Goal: Transaction & Acquisition: Purchase product/service

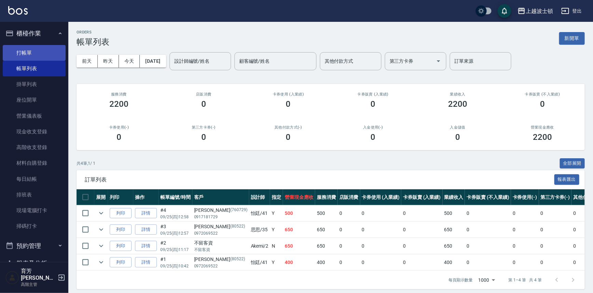
click at [20, 51] on link "打帳單" at bounding box center [34, 53] width 63 height 16
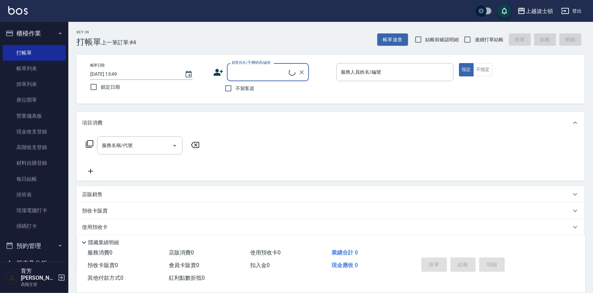
drag, startPoint x: 253, startPoint y: 79, endPoint x: 253, endPoint y: 75, distance: 4.4
click at [253, 77] on div "顧客姓名/手機號碼/編號" at bounding box center [268, 72] width 82 height 18
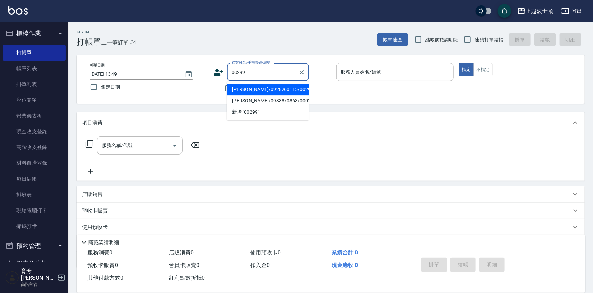
click at [228, 89] on li "[PERSON_NAME]/0928260115/00299" at bounding box center [268, 89] width 82 height 11
type input "[PERSON_NAME]/0928260115/00299"
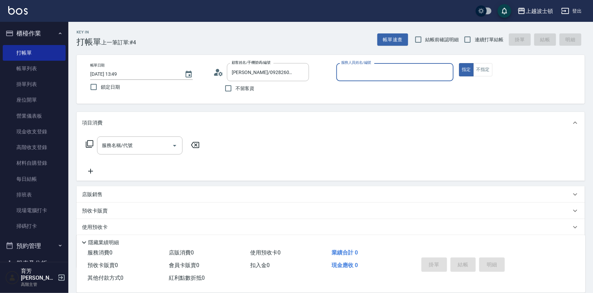
type input "shirey-0"
click at [216, 71] on circle at bounding box center [217, 70] width 3 height 3
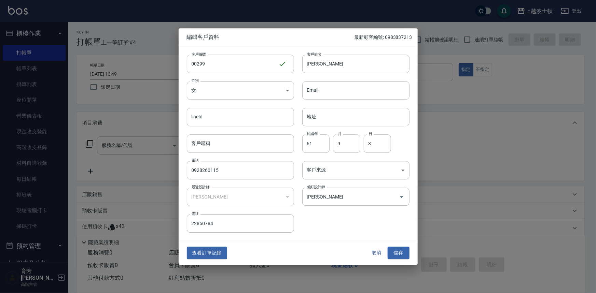
click at [36, 29] on div at bounding box center [298, 146] width 596 height 293
click at [33, 50] on div at bounding box center [298, 146] width 596 height 293
click at [401, 249] on button "儲存" at bounding box center [399, 253] width 22 height 13
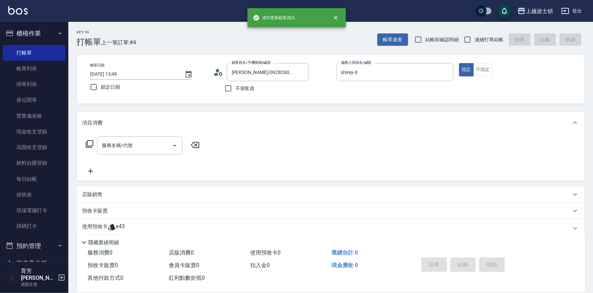
click at [49, 25] on button "櫃檯作業" at bounding box center [34, 34] width 63 height 18
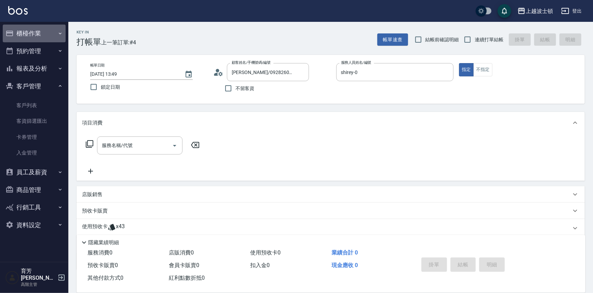
click at [48, 36] on button "櫃檯作業" at bounding box center [34, 34] width 63 height 18
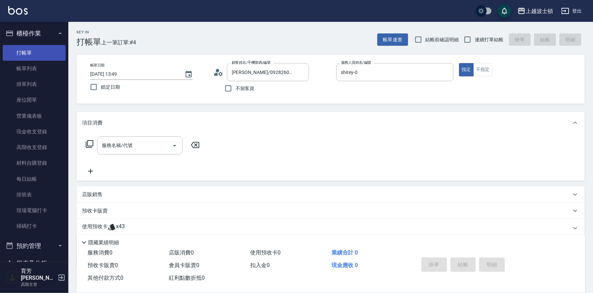
click at [42, 50] on link "打帳單" at bounding box center [34, 53] width 63 height 16
click at [301, 69] on icon "Clear" at bounding box center [301, 72] width 7 height 7
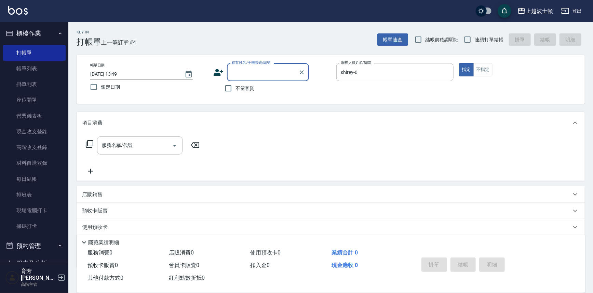
click at [277, 67] on input "顧客姓名/手機號碼/編號" at bounding box center [263, 72] width 66 height 12
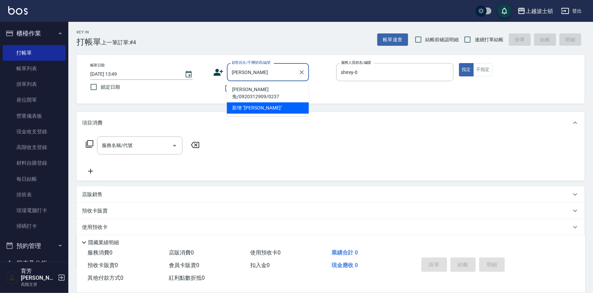
click at [275, 87] on li "[PERSON_NAME]免/0920312909/0237" at bounding box center [268, 93] width 82 height 18
type input "[PERSON_NAME]免/0920312909/0237"
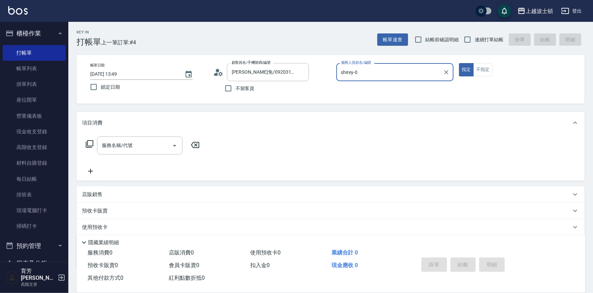
click at [91, 141] on icon at bounding box center [89, 144] width 8 height 8
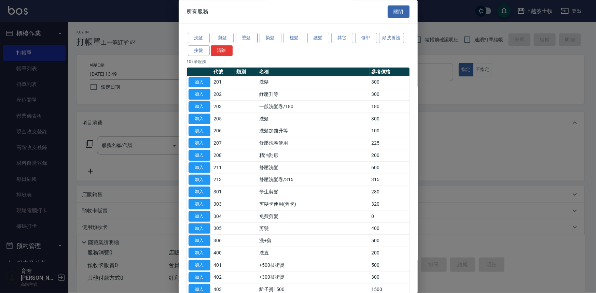
click at [241, 39] on button "燙髮" at bounding box center [247, 38] width 22 height 11
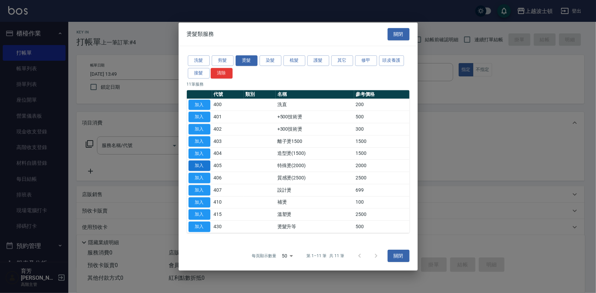
click at [192, 164] on button "加入" at bounding box center [200, 166] width 22 height 11
type input "特殊燙(2000)(405)"
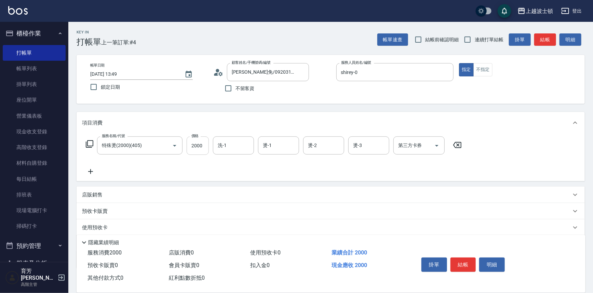
click at [200, 151] on input "2000" at bounding box center [198, 146] width 22 height 18
type input "1800"
click at [229, 141] on input "洗-1" at bounding box center [233, 146] width 35 height 12
click at [245, 179] on div "[PERSON_NAME]-25" at bounding box center [233, 174] width 41 height 11
type input "[PERSON_NAME]-25"
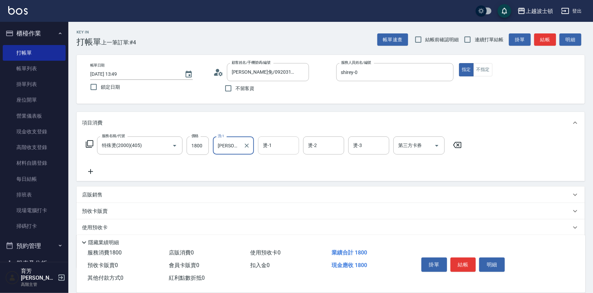
click at [279, 150] on input "燙-1" at bounding box center [278, 146] width 35 height 12
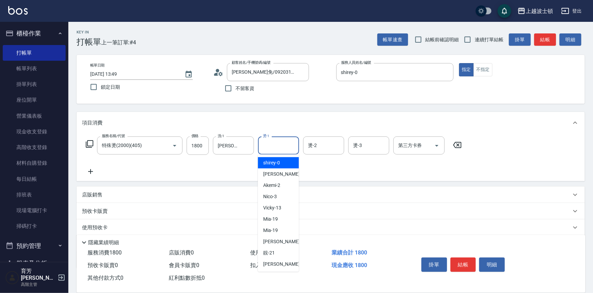
click at [279, 160] on span "shirey -0" at bounding box center [271, 163] width 17 height 7
type input "shirey-0"
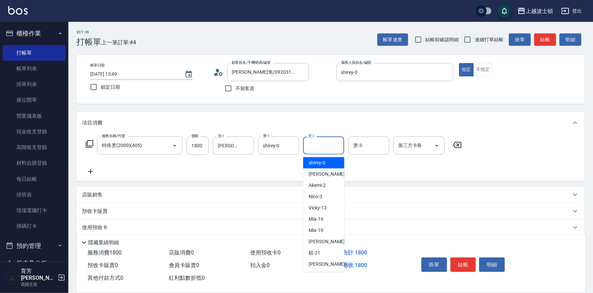
click at [317, 149] on input "燙-2" at bounding box center [323, 146] width 35 height 12
click at [320, 158] on div "shirey -0" at bounding box center [323, 163] width 41 height 11
type input "shirey-0"
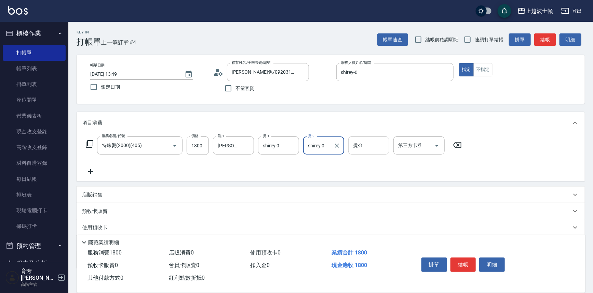
click at [377, 152] on div "燙-3" at bounding box center [368, 146] width 41 height 18
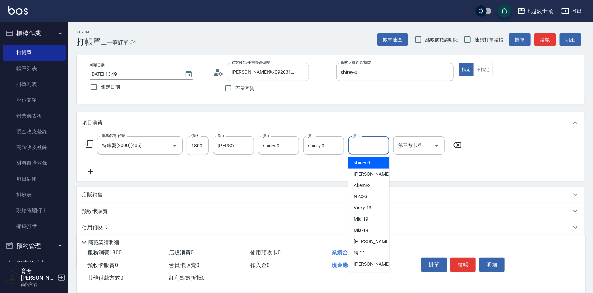
click at [373, 160] on div "shirey -0" at bounding box center [368, 163] width 41 height 11
type input "shirey-0"
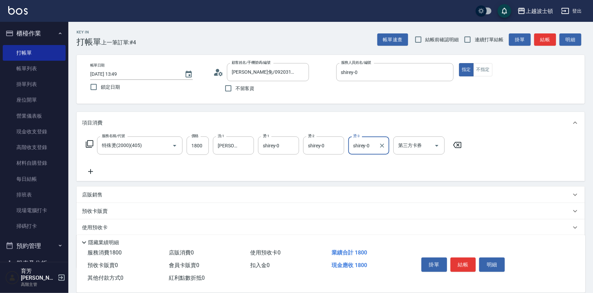
click at [89, 141] on icon at bounding box center [90, 144] width 8 height 8
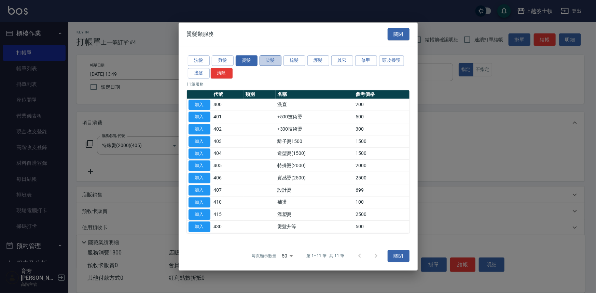
click at [269, 59] on button "染髮" at bounding box center [271, 60] width 22 height 11
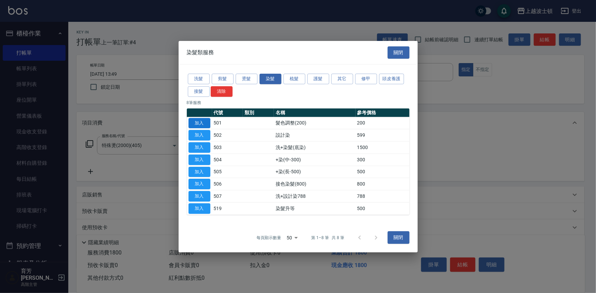
click at [203, 122] on button "加入" at bounding box center [200, 123] width 22 height 11
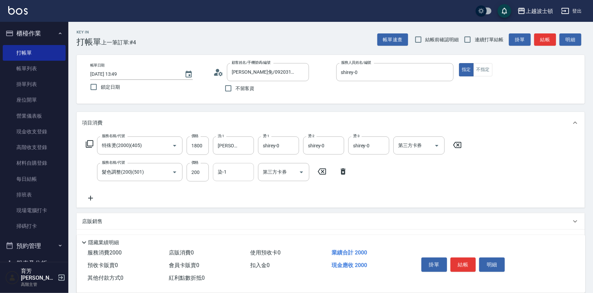
click at [236, 172] on input "染-1" at bounding box center [233, 172] width 35 height 12
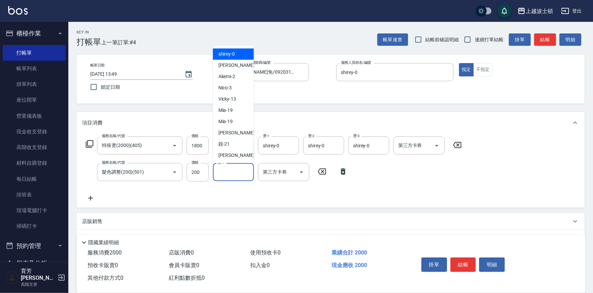
click at [223, 53] on span "shirey -0" at bounding box center [226, 54] width 17 height 7
type input "shirey-0"
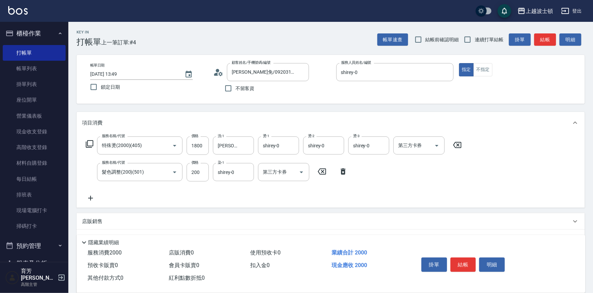
click at [87, 145] on icon at bounding box center [90, 144] width 8 height 8
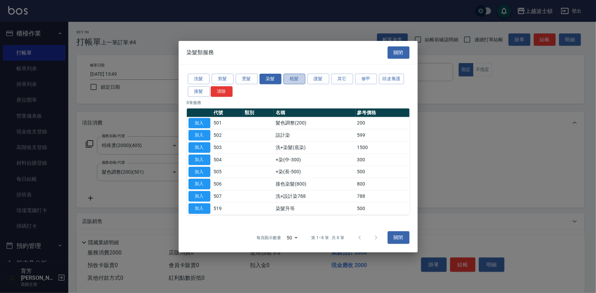
drag, startPoint x: 294, startPoint y: 76, endPoint x: 300, endPoint y: 76, distance: 6.5
click at [296, 76] on button "梳髮" at bounding box center [295, 79] width 22 height 11
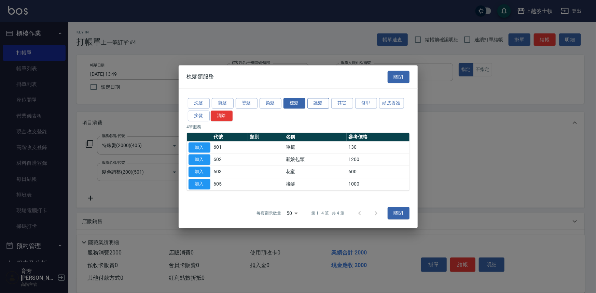
click at [318, 100] on button "護髮" at bounding box center [318, 103] width 22 height 11
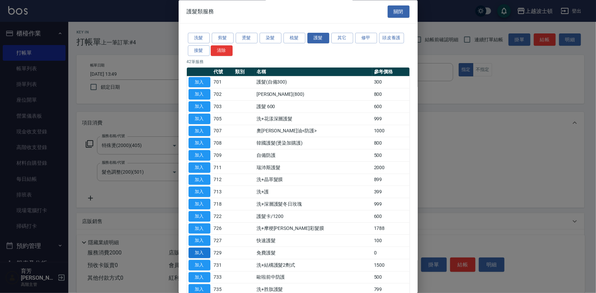
click at [205, 251] on button "加入" at bounding box center [200, 253] width 22 height 11
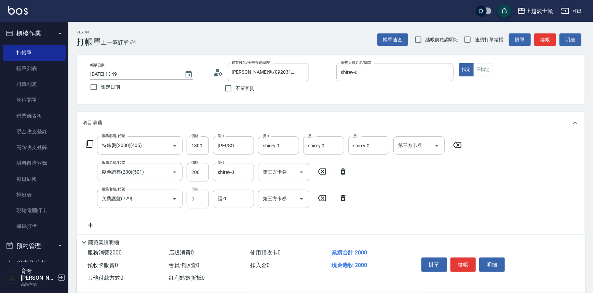
click at [239, 195] on input "護-1" at bounding box center [233, 199] width 35 height 12
click at [238, 231] on div "[PERSON_NAME]-25" at bounding box center [233, 227] width 41 height 11
type input "[PERSON_NAME]-25"
click at [454, 262] on button "結帳" at bounding box center [463, 265] width 26 height 14
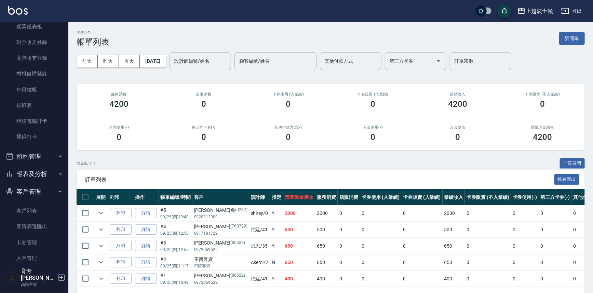
scroll to position [95, 0]
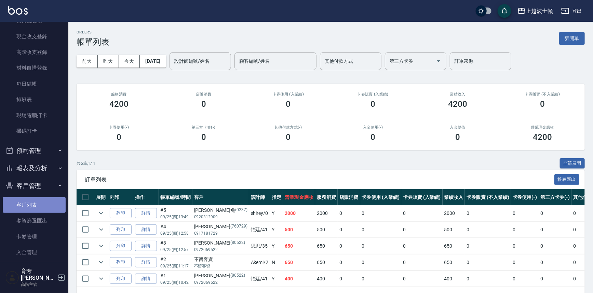
click at [51, 206] on link "客戶列表" at bounding box center [34, 205] width 63 height 16
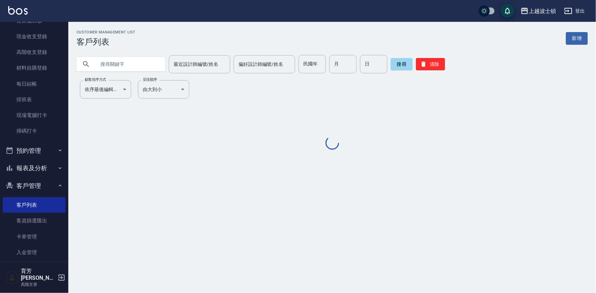
click at [139, 58] on input "text" at bounding box center [128, 64] width 64 height 18
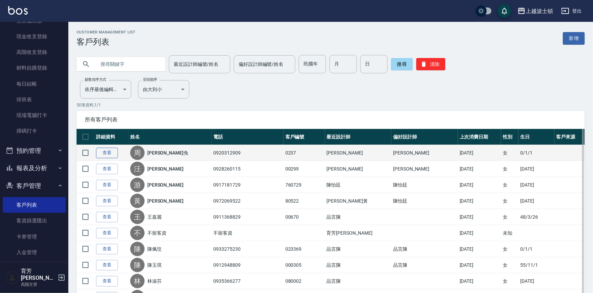
click at [105, 150] on link "查看" at bounding box center [107, 153] width 22 height 11
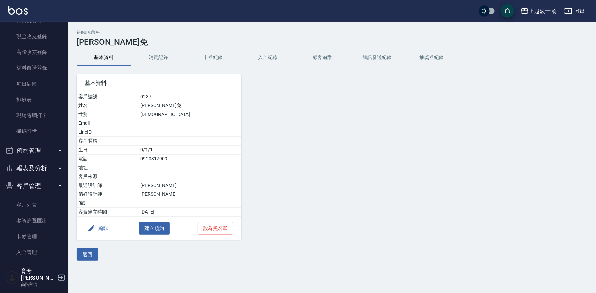
click at [160, 55] on button "消費記錄" at bounding box center [158, 58] width 55 height 16
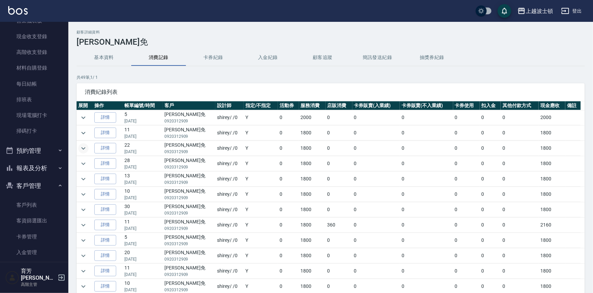
click at [82, 149] on icon "expand row" at bounding box center [83, 149] width 8 height 8
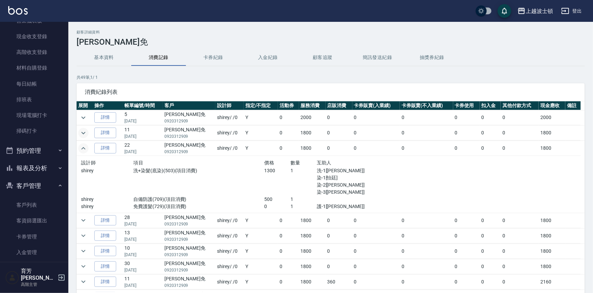
click at [85, 132] on icon "expand row" at bounding box center [83, 133] width 8 height 8
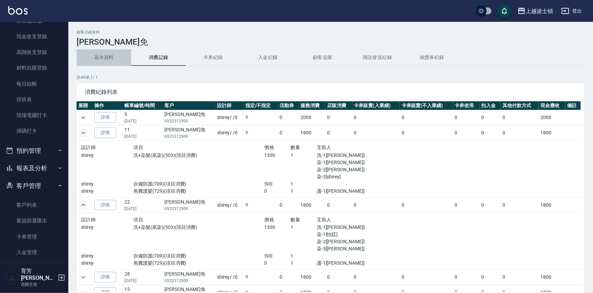
click at [112, 53] on button "基本資料" at bounding box center [104, 58] width 55 height 16
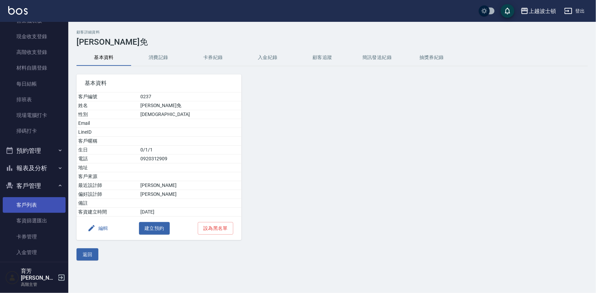
click at [37, 202] on link "客戶列表" at bounding box center [34, 205] width 63 height 16
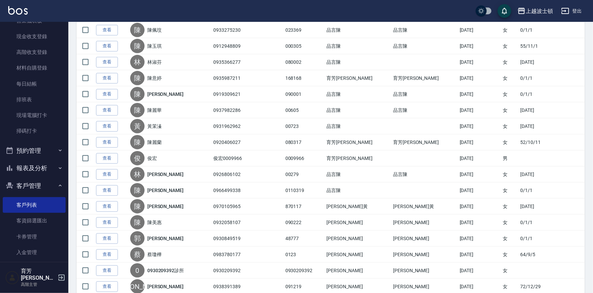
scroll to position [147, 0]
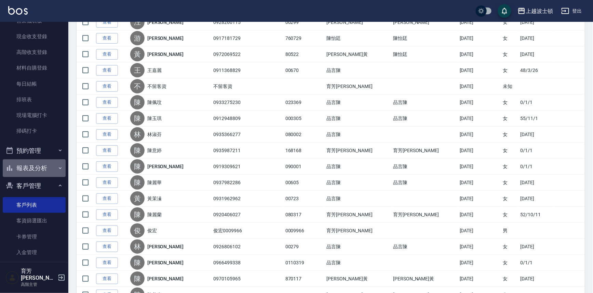
click at [52, 163] on button "報表及分析" at bounding box center [34, 169] width 63 height 18
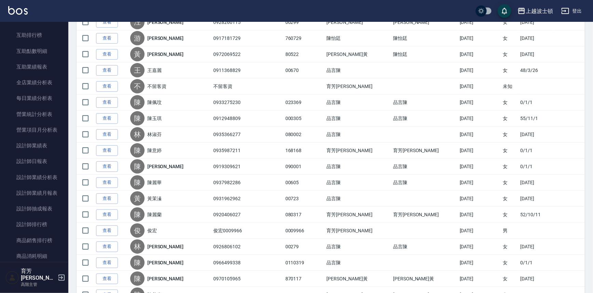
scroll to position [387, 0]
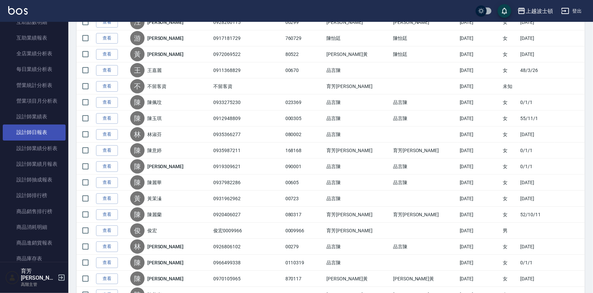
click at [39, 134] on link "設計師日報表" at bounding box center [34, 133] width 63 height 16
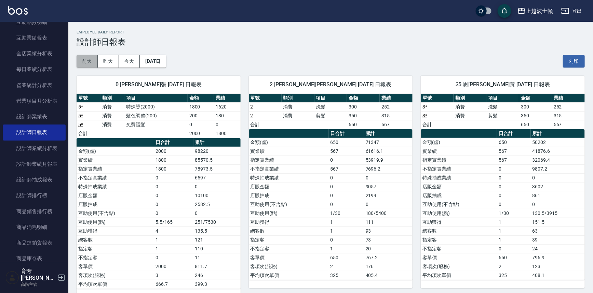
click at [86, 61] on button "前天" at bounding box center [87, 61] width 21 height 13
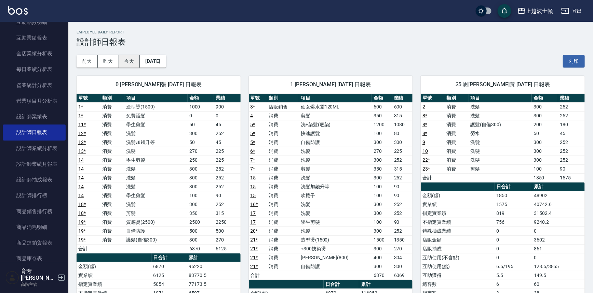
click at [130, 56] on button "今天" at bounding box center [129, 61] width 21 height 13
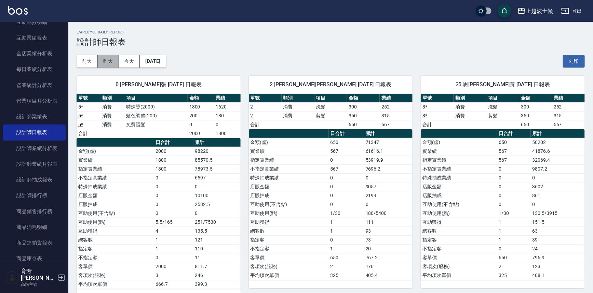
click at [109, 59] on button "昨天" at bounding box center [108, 61] width 21 height 13
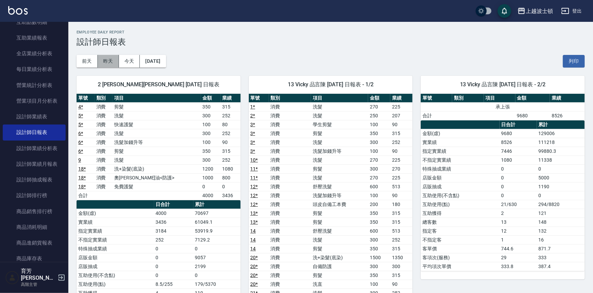
click at [108, 59] on button "昨天" at bounding box center [108, 61] width 21 height 13
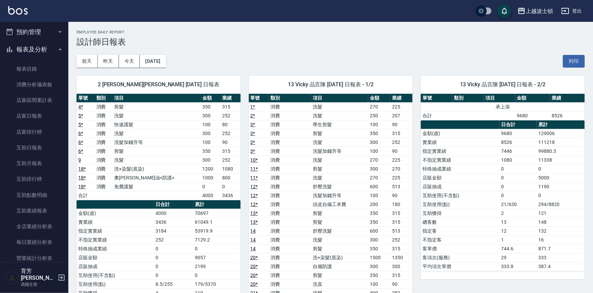
scroll to position [210, 0]
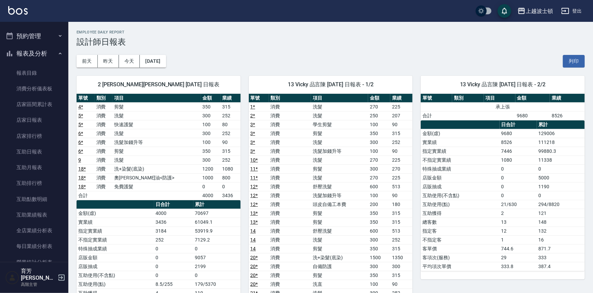
click at [60, 51] on button "報表及分析" at bounding box center [34, 54] width 63 height 18
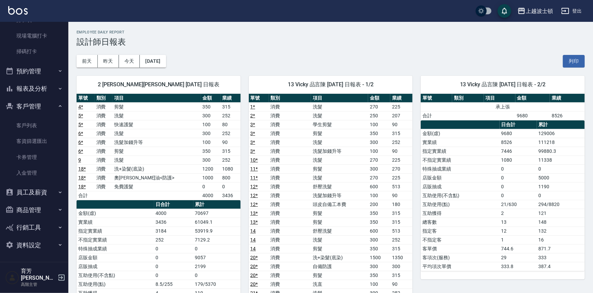
scroll to position [169, 0]
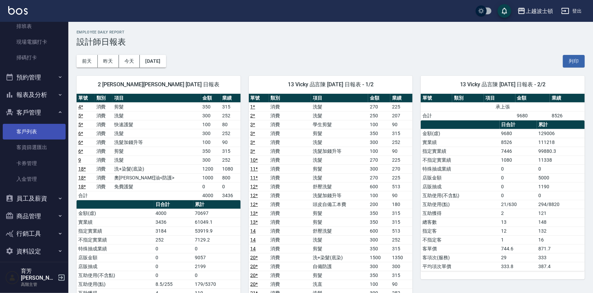
click at [41, 132] on link "客戶列表" at bounding box center [34, 132] width 63 height 16
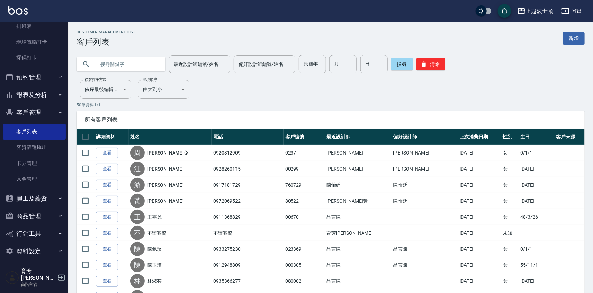
click at [63, 78] on nav "櫃檯作業 打帳單 帳單列表 掛單列表 座位開單 營業儀表板 現金收支登錄 高階收支登錄 材料自購登錄 每日結帳 排班表 現場電腦打卡 掃碼打卡 預約管理 預約…" at bounding box center [34, 142] width 68 height 241
drag, startPoint x: 63, startPoint y: 78, endPoint x: 67, endPoint y: 82, distance: 6.5
click at [63, 78] on nav "櫃檯作業 打帳單 帳單列表 掛單列表 座位開單 營業儀表板 現金收支登錄 高階收支登錄 材料自購登錄 每日結帳 排班表 現場電腦打卡 掃碼打卡 預約管理 預約…" at bounding box center [34, 142] width 68 height 241
click at [19, 9] on img at bounding box center [17, 10] width 19 height 9
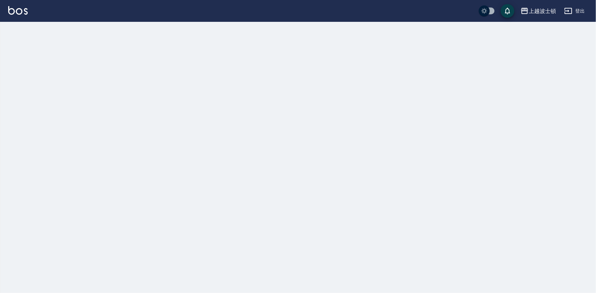
click at [19, 7] on img at bounding box center [17, 10] width 19 height 9
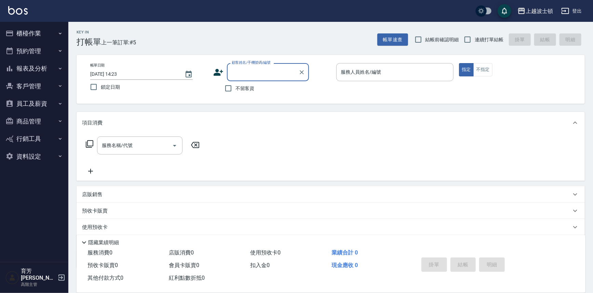
click at [70, 37] on div "Key In 打帳單 上一筆訂單:#5" at bounding box center [102, 34] width 68 height 25
click at [58, 26] on button "櫃檯作業" at bounding box center [34, 34] width 63 height 18
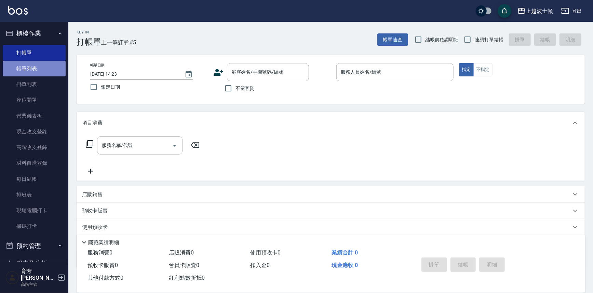
click at [54, 62] on link "帳單列表" at bounding box center [34, 69] width 63 height 16
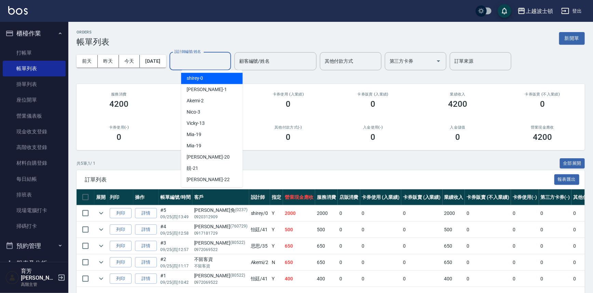
click at [195, 60] on input "設計師編號/姓名" at bounding box center [200, 61] width 55 height 12
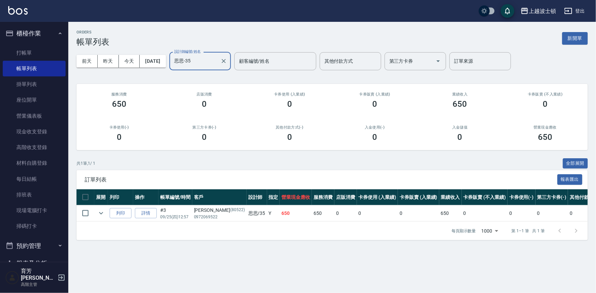
type input "思思-35"
click at [16, 14] on link at bounding box center [17, 11] width 19 height 10
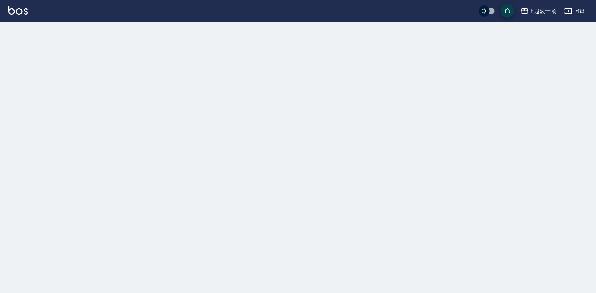
click at [16, 14] on link at bounding box center [17, 11] width 19 height 10
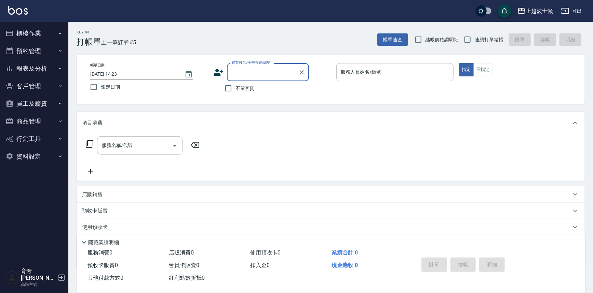
click at [247, 79] on div "顧客姓名/手機號碼/編號" at bounding box center [268, 72] width 82 height 18
type input "胡"
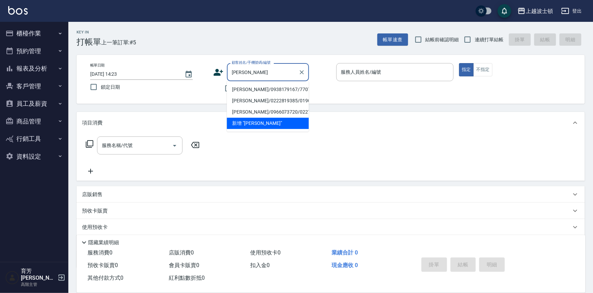
click at [251, 85] on li "[PERSON_NAME]/0938179167/770725" at bounding box center [268, 89] width 82 height 11
type input "[PERSON_NAME]/0938179167/770725"
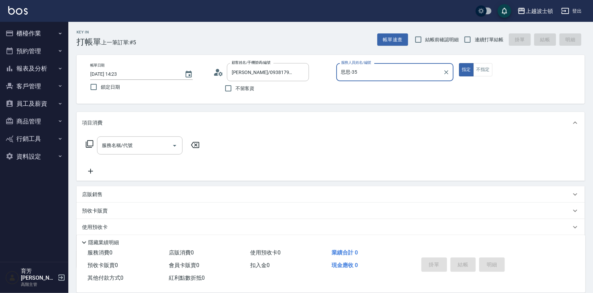
type input "思思-35"
click at [459, 63] on button "指定" at bounding box center [466, 69] width 15 height 13
type button "true"
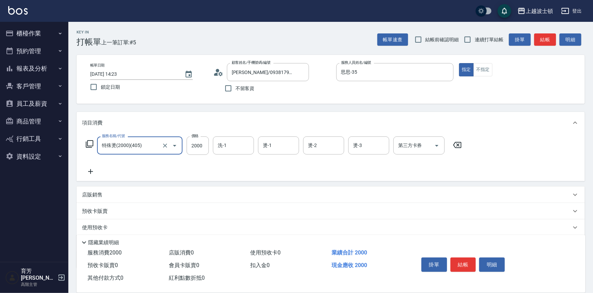
click at [128, 147] on input "特殊燙(2000)(405)" at bounding box center [130, 146] width 60 height 12
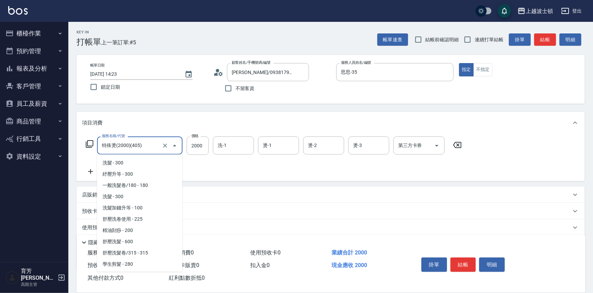
click at [128, 147] on input "特殊燙(2000)(405)" at bounding box center [130, 146] width 60 height 12
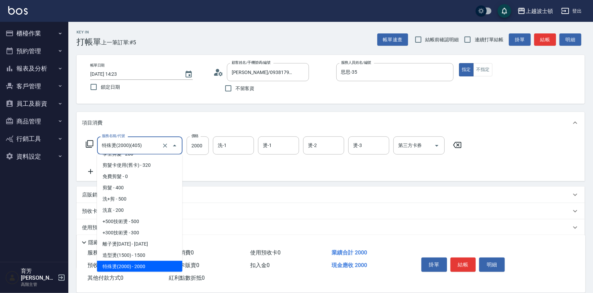
click at [128, 147] on input "特殊燙(2000)(405)" at bounding box center [130, 146] width 60 height 12
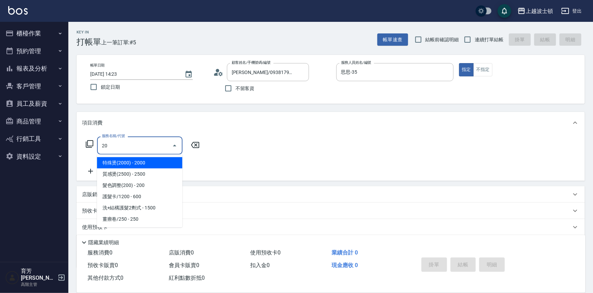
scroll to position [0, 0]
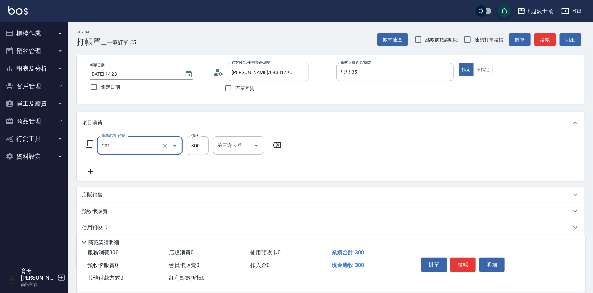
type input "洗髮(201)"
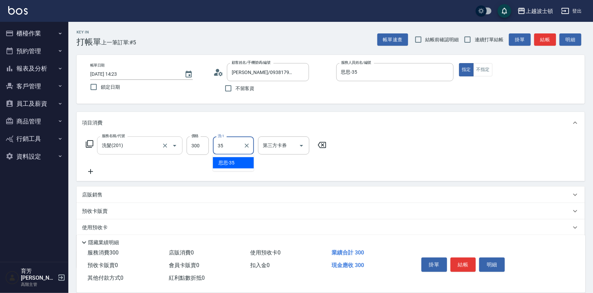
type input "思思-35"
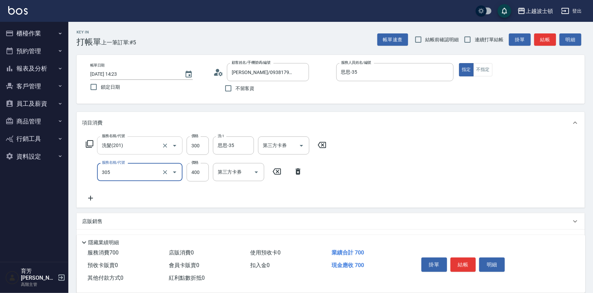
type input "剪髮(305)"
type input "350"
click at [458, 264] on button "結帳" at bounding box center [463, 265] width 26 height 14
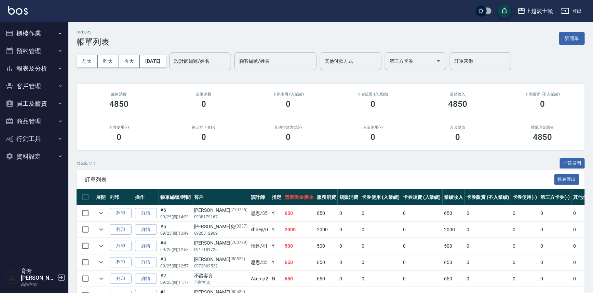
click at [20, 12] on img at bounding box center [17, 10] width 19 height 9
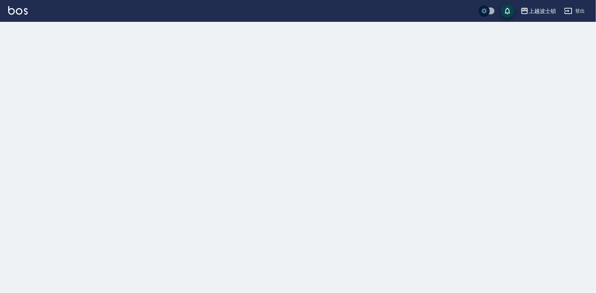
click at [20, 12] on img at bounding box center [17, 10] width 19 height 9
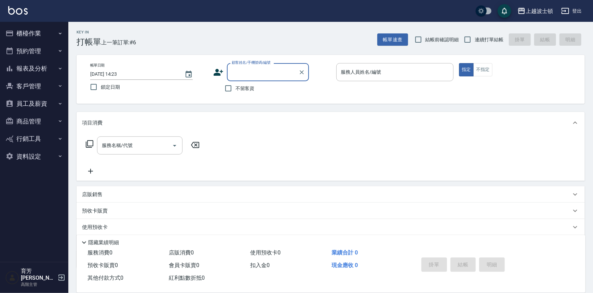
click at [40, 72] on button "報表及分析" at bounding box center [34, 69] width 63 height 18
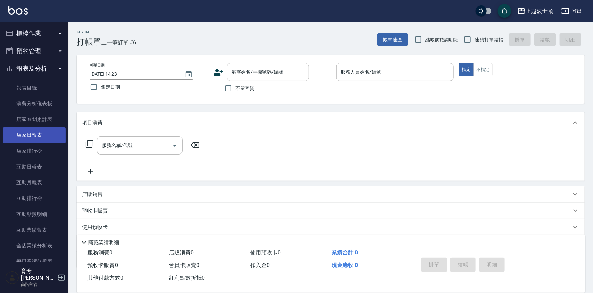
scroll to position [155, 0]
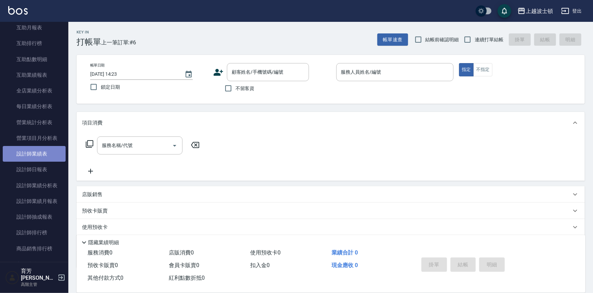
click at [50, 152] on link "設計師業績表" at bounding box center [34, 154] width 63 height 16
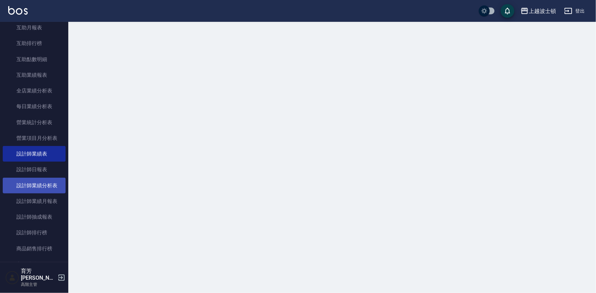
click at [50, 182] on link "設計師業績分析表" at bounding box center [34, 186] width 63 height 16
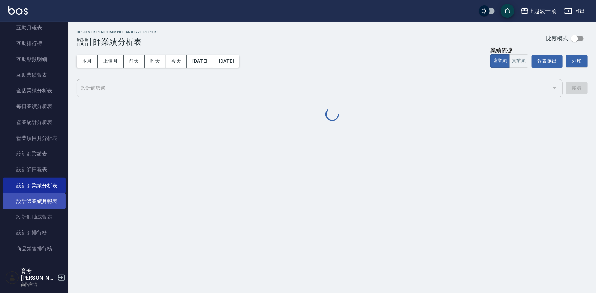
click at [51, 199] on link "設計師業績月報表" at bounding box center [34, 202] width 63 height 16
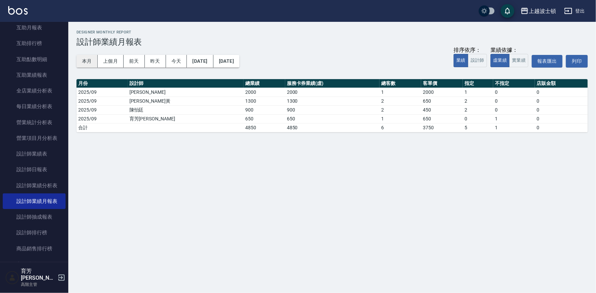
click at [93, 57] on button "本月" at bounding box center [87, 61] width 21 height 13
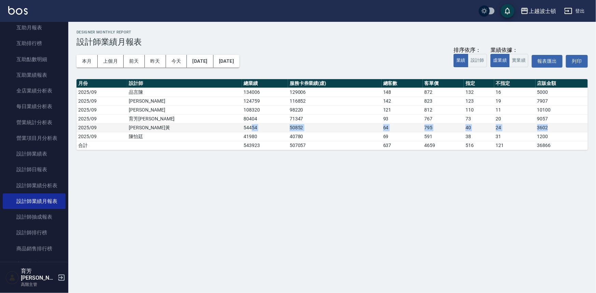
drag, startPoint x: 192, startPoint y: 128, endPoint x: 541, endPoint y: 128, distance: 348.8
click at [541, 128] on tr "2025/09 [PERSON_NAME]黃 54454 50852 64 795 40 24 3602" at bounding box center [332, 127] width 511 height 9
click at [542, 128] on td "3602" at bounding box center [562, 127] width 52 height 9
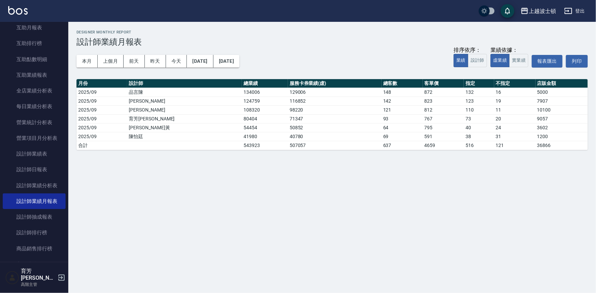
click at [24, 14] on img at bounding box center [17, 10] width 19 height 9
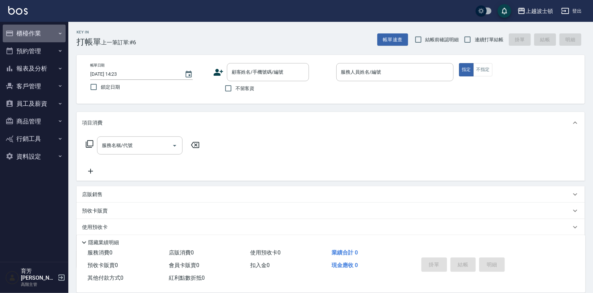
click at [55, 35] on button "櫃檯作業" at bounding box center [34, 34] width 63 height 18
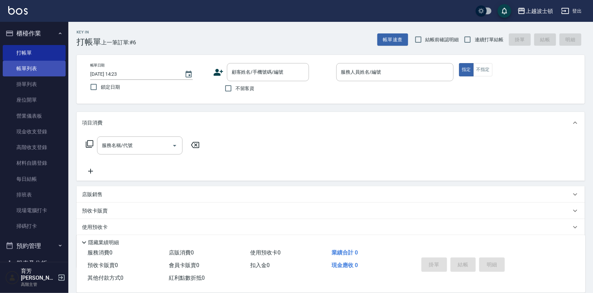
click at [43, 66] on link "帳單列表" at bounding box center [34, 69] width 63 height 16
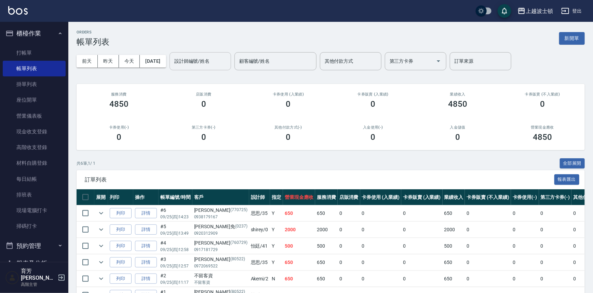
click at [200, 63] on input "設計師編號/姓名" at bounding box center [200, 61] width 55 height 12
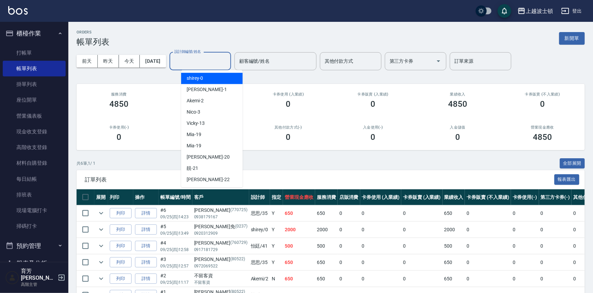
click at [200, 77] on span "shirey -0" at bounding box center [195, 78] width 17 height 7
type input "shirey-0"
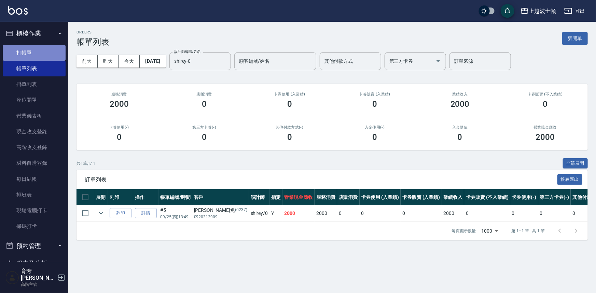
click at [35, 48] on link "打帳單" at bounding box center [34, 53] width 63 height 16
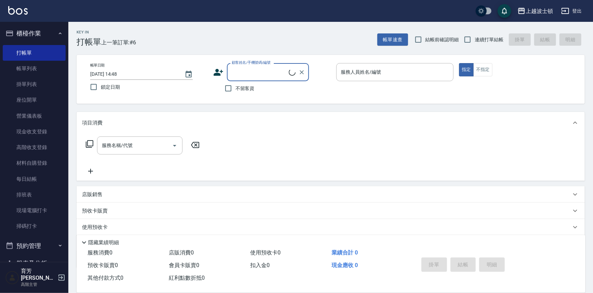
click at [245, 74] on input "顧客姓名/手機號碼/編號" at bounding box center [259, 72] width 59 height 12
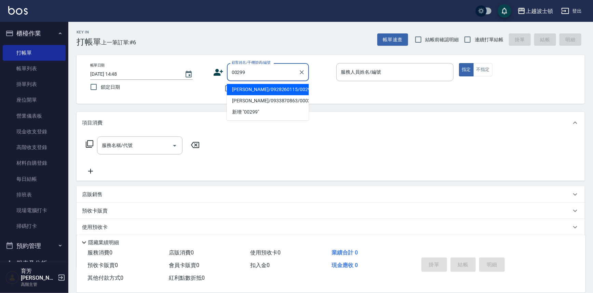
click at [284, 89] on li "[PERSON_NAME]/0928260115/00299" at bounding box center [268, 89] width 82 height 11
type input "[PERSON_NAME]/0928260115/00299"
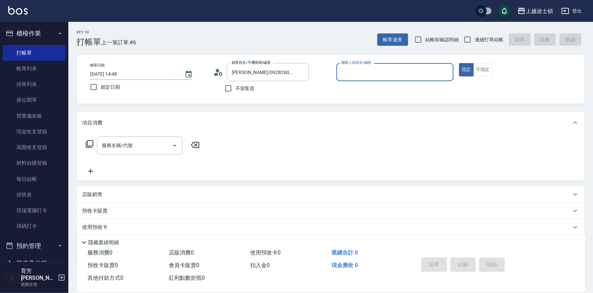
type input "shirey-0"
click at [109, 223] on icon at bounding box center [112, 227] width 8 height 8
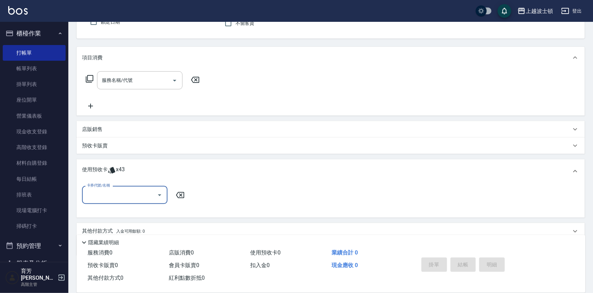
scroll to position [80, 0]
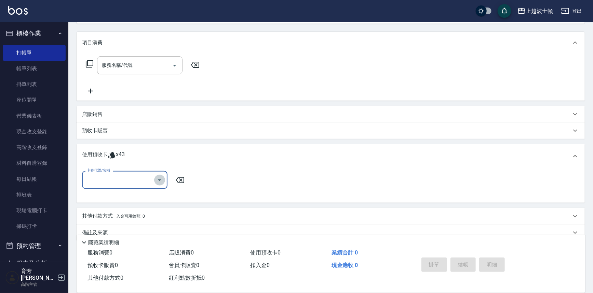
click at [160, 176] on icon "Open" at bounding box center [159, 180] width 8 height 8
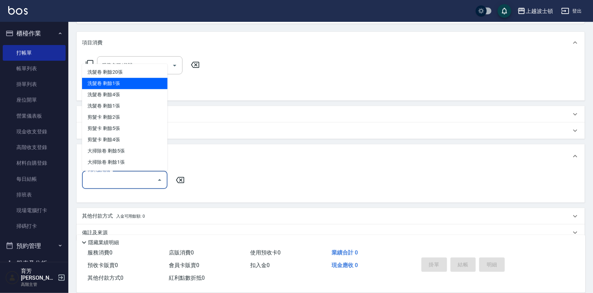
click at [109, 82] on div "洗髮卷 剩餘1張" at bounding box center [124, 83] width 85 height 11
type input "洗髮卷"
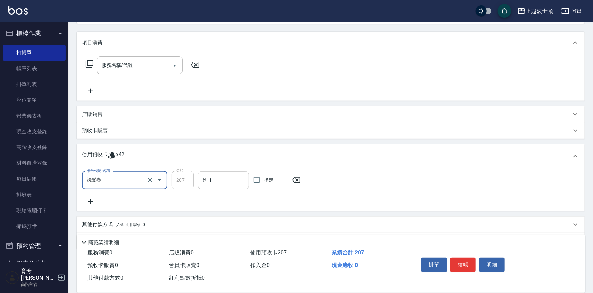
click at [234, 183] on input "洗-1" at bounding box center [223, 181] width 45 height 12
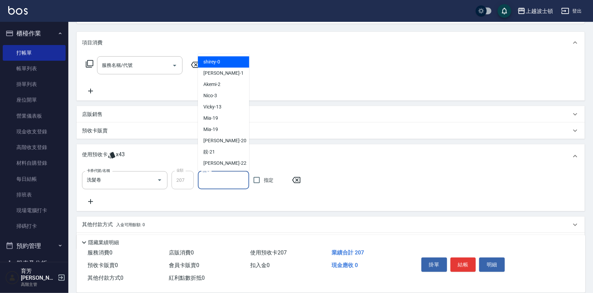
click at [222, 63] on div "shirey -0" at bounding box center [223, 62] width 51 height 11
type input "shirey-0"
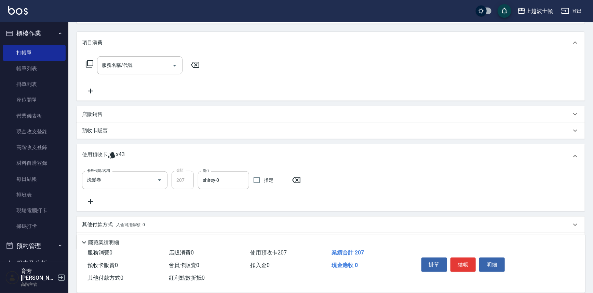
click at [92, 199] on icon at bounding box center [90, 202] width 17 height 8
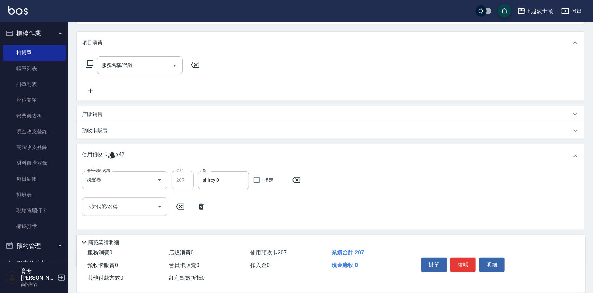
click at [158, 207] on icon "Open" at bounding box center [159, 207] width 8 height 8
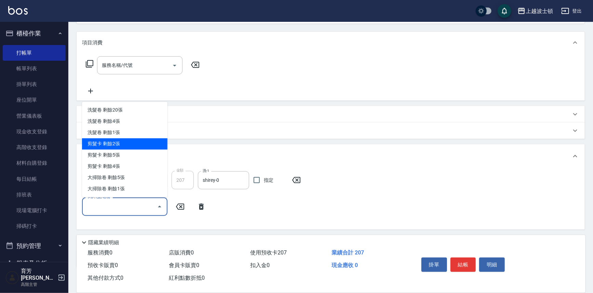
click at [124, 143] on div "剪髮卡 剩餘2張" at bounding box center [124, 144] width 85 height 11
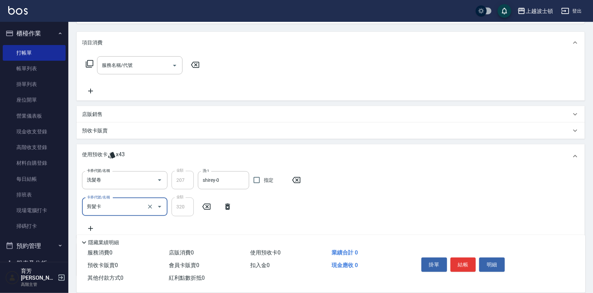
type input "剪髮卡"
click at [463, 262] on button "結帳" at bounding box center [463, 265] width 26 height 14
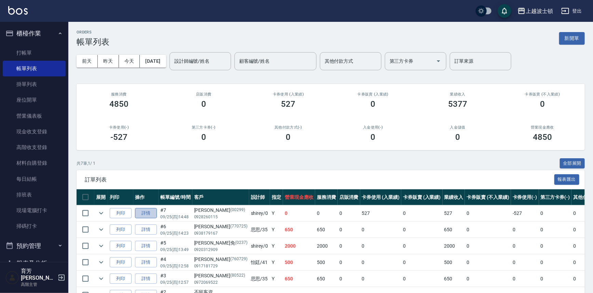
click at [138, 212] on link "詳情" at bounding box center [146, 213] width 22 height 11
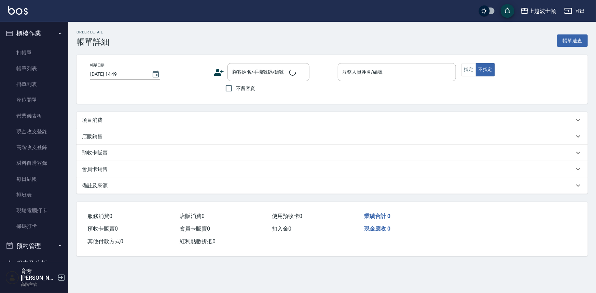
type input "[DATE] 14:48"
type input "shirey-0"
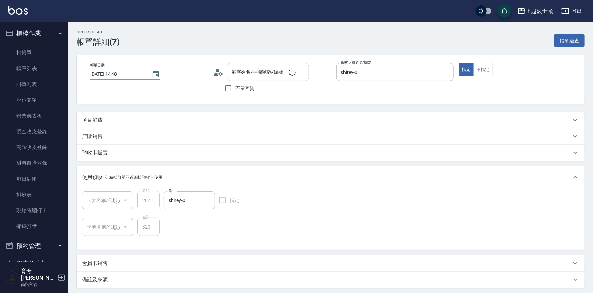
type input "[PERSON_NAME]/0928260115/00299"
type input "洗髮卷(1/1)"
type input "剪髮卡(1/1)"
click at [217, 69] on circle at bounding box center [217, 70] width 3 height 3
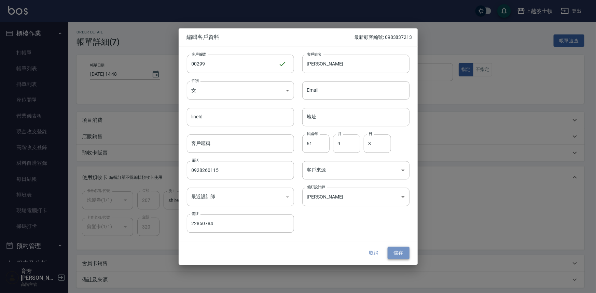
click at [401, 249] on button "儲存" at bounding box center [399, 253] width 22 height 13
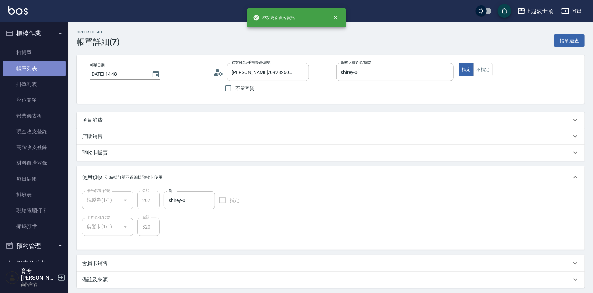
click at [34, 65] on link "帳單列表" at bounding box center [34, 69] width 63 height 16
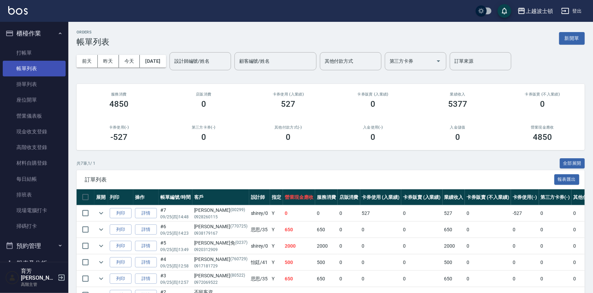
click at [34, 66] on link "帳單列表" at bounding box center [34, 69] width 63 height 16
click at [569, 160] on button "全部展開" at bounding box center [572, 164] width 25 height 11
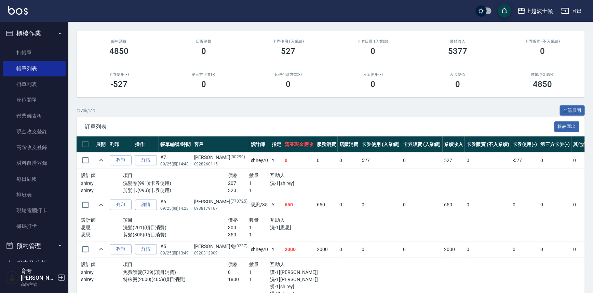
scroll to position [51, 0]
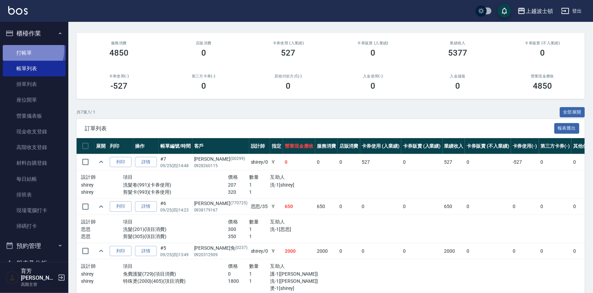
click at [31, 50] on link "打帳單" at bounding box center [34, 53] width 63 height 16
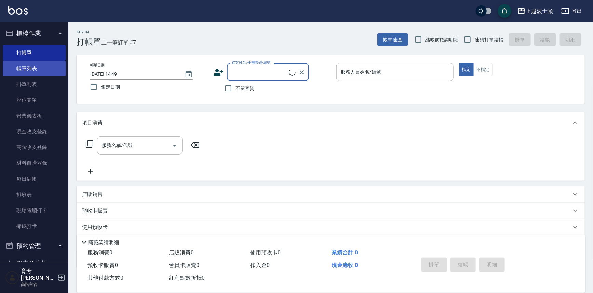
click at [43, 72] on link "帳單列表" at bounding box center [34, 69] width 63 height 16
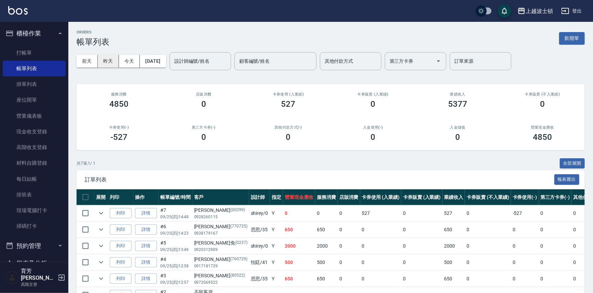
click at [109, 63] on button "昨天" at bounding box center [108, 61] width 21 height 13
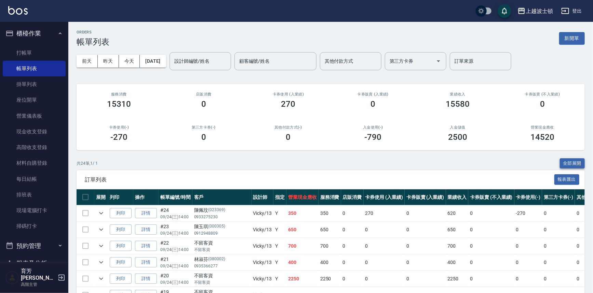
click at [575, 164] on button "全部展開" at bounding box center [572, 164] width 25 height 11
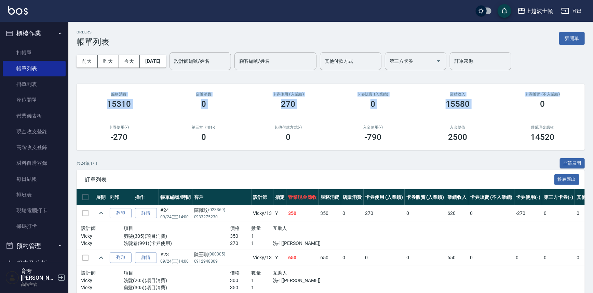
drag, startPoint x: 592, startPoint y: 52, endPoint x: 593, endPoint y: 81, distance: 28.7
click at [33, 53] on link "打帳單" at bounding box center [34, 53] width 63 height 16
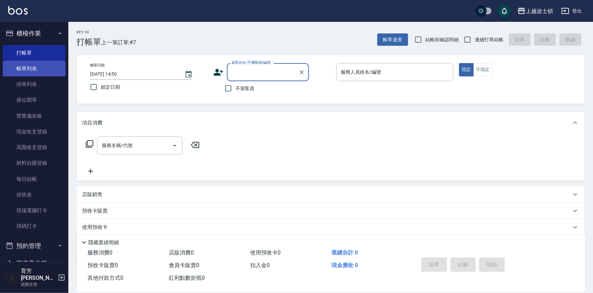
click at [31, 71] on link "帳單列表" at bounding box center [34, 69] width 63 height 16
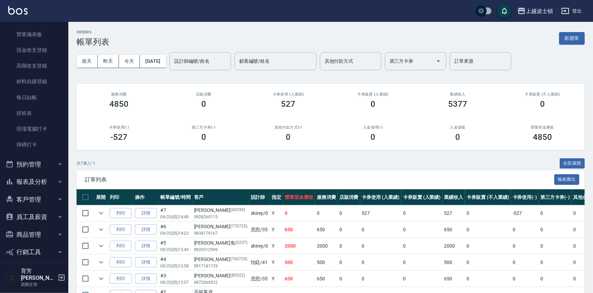
scroll to position [98, 0]
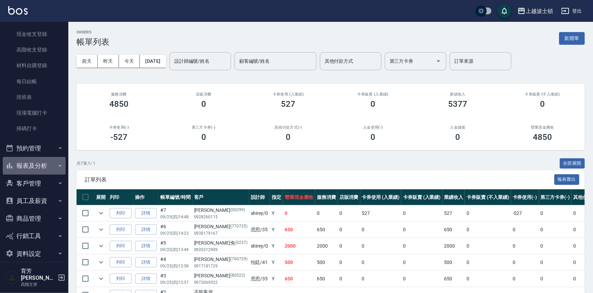
click at [57, 167] on icon "button" at bounding box center [59, 165] width 5 height 5
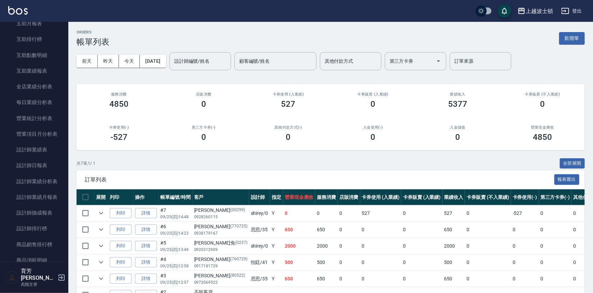
scroll to position [358, 0]
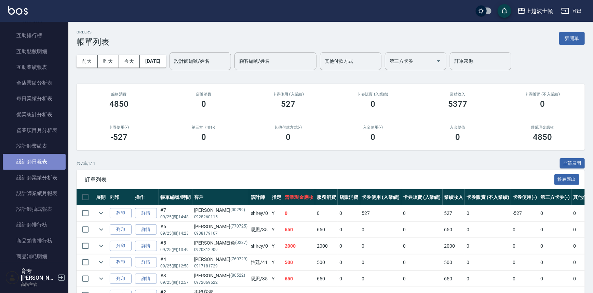
click at [40, 164] on link "設計師日報表" at bounding box center [34, 162] width 63 height 16
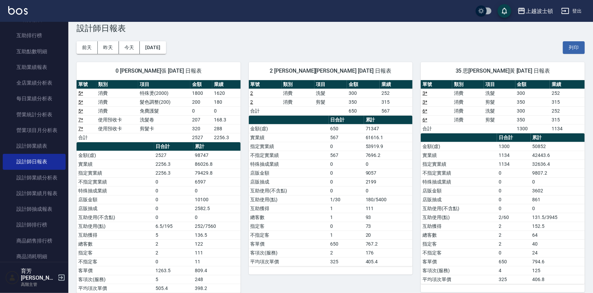
scroll to position [12, 0]
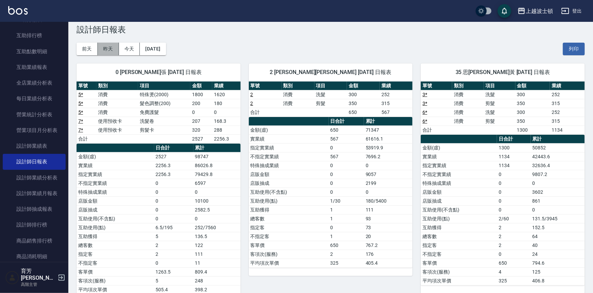
click at [106, 45] on button "昨天" at bounding box center [108, 49] width 21 height 13
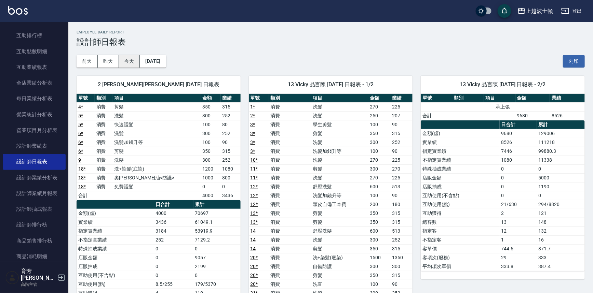
click at [120, 60] on button "今天" at bounding box center [129, 61] width 21 height 13
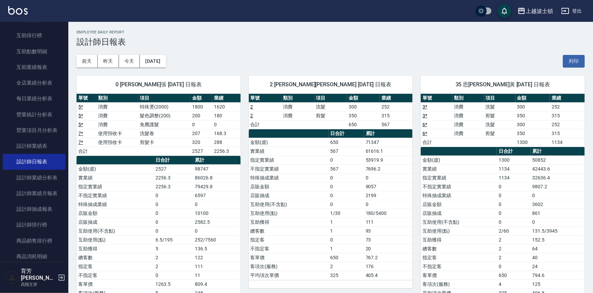
scroll to position [0, 0]
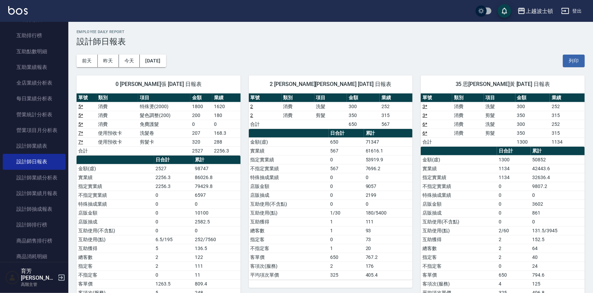
drag, startPoint x: 64, startPoint y: 110, endPoint x: 68, endPoint y: 100, distance: 10.8
click at [68, 100] on nav "櫃檯作業 打帳單 帳單列表 掛單列表 座位開單 營業儀表板 現金收支登錄 高階收支登錄 材料自購登錄 每日結帳 排班表 現場電腦打卡 掃碼打卡 預約管理 預約…" at bounding box center [34, 142] width 68 height 241
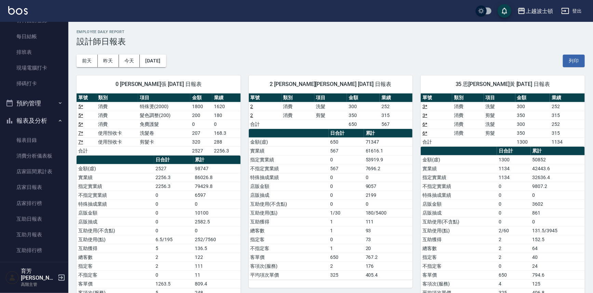
scroll to position [137, 0]
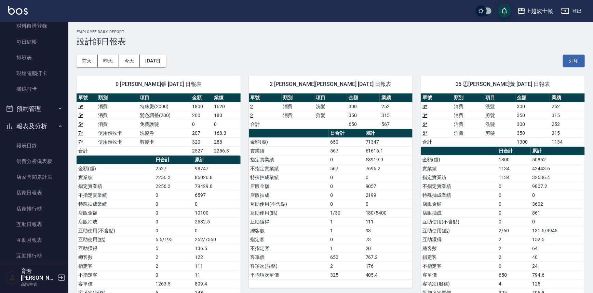
click at [55, 123] on button "報表及分析" at bounding box center [34, 127] width 63 height 18
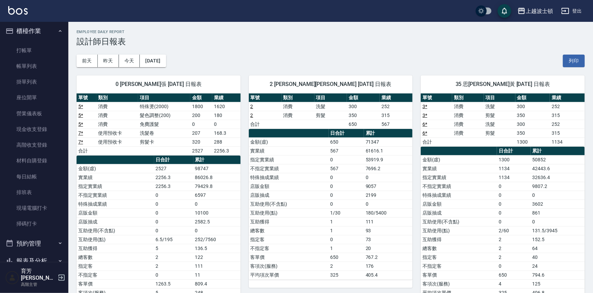
scroll to position [1, 0]
click at [39, 49] on link "打帳單" at bounding box center [34, 52] width 63 height 16
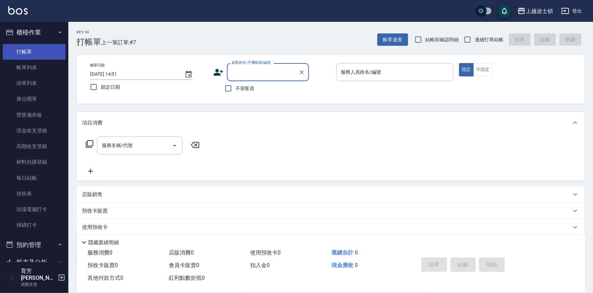
click at [34, 47] on link "打帳單" at bounding box center [34, 52] width 63 height 16
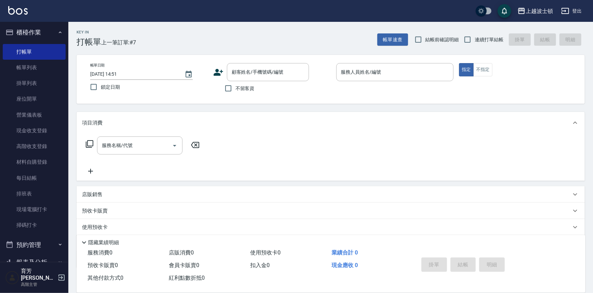
click at [33, 33] on button "櫃檯作業" at bounding box center [34, 33] width 63 height 18
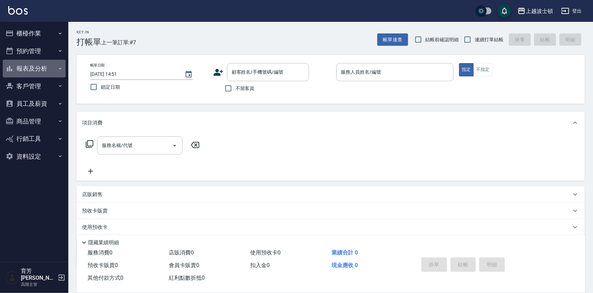
click at [29, 62] on button "報表及分析" at bounding box center [34, 69] width 63 height 18
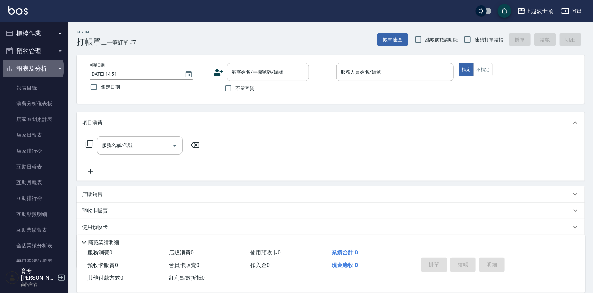
click at [29, 69] on button "報表及分析" at bounding box center [34, 69] width 63 height 18
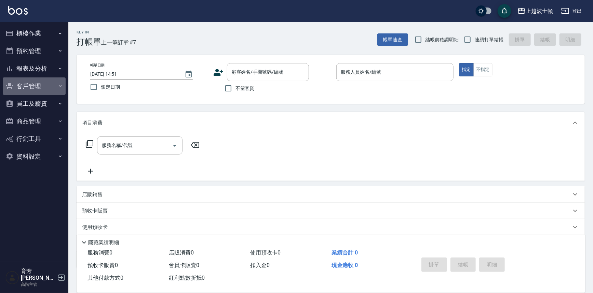
click at [23, 87] on button "客戶管理" at bounding box center [34, 87] width 63 height 18
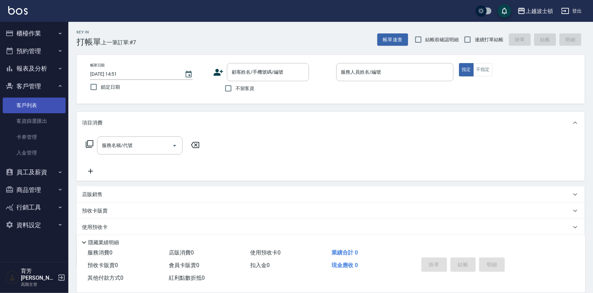
click at [21, 106] on link "客戶列表" at bounding box center [34, 106] width 63 height 16
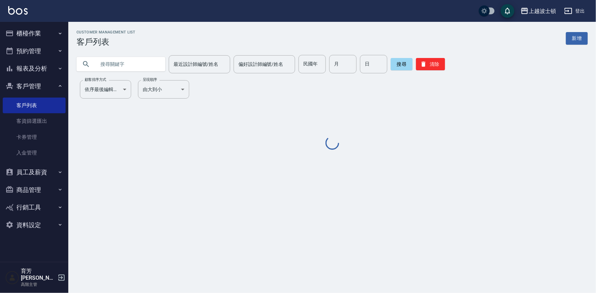
click at [97, 66] on input "text" at bounding box center [128, 64] width 64 height 18
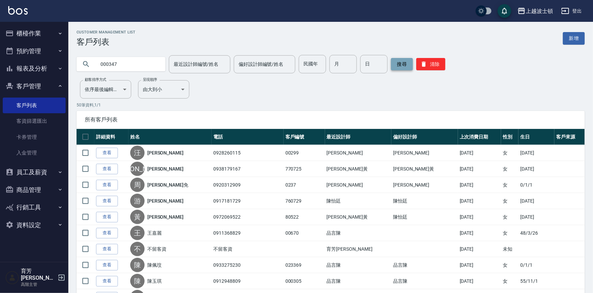
type input "000347"
click at [406, 62] on button "搜尋" at bounding box center [402, 64] width 22 height 12
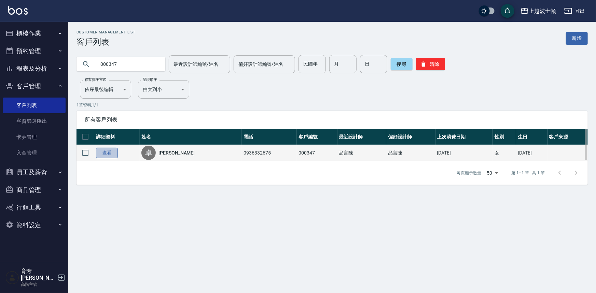
click at [109, 154] on link "查看" at bounding box center [107, 153] width 22 height 11
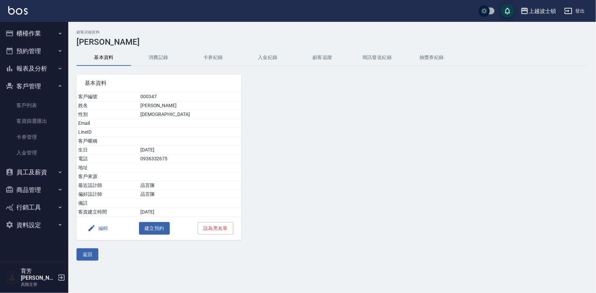
click at [155, 59] on button "消費記錄" at bounding box center [158, 58] width 55 height 16
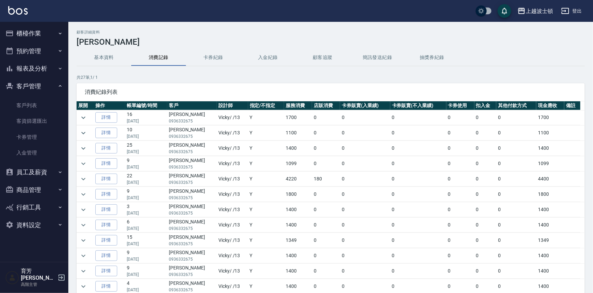
click at [77, 120] on td at bounding box center [85, 117] width 17 height 15
click at [82, 117] on icon "expand row" at bounding box center [83, 118] width 4 height 2
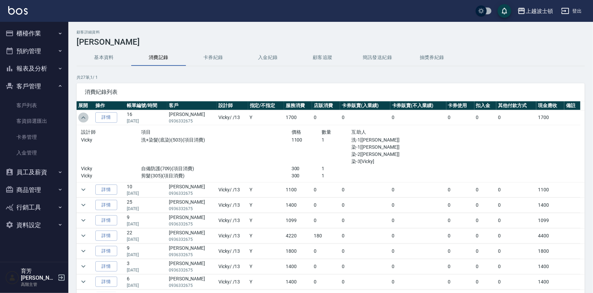
click at [83, 117] on icon "expand row" at bounding box center [83, 118] width 8 height 8
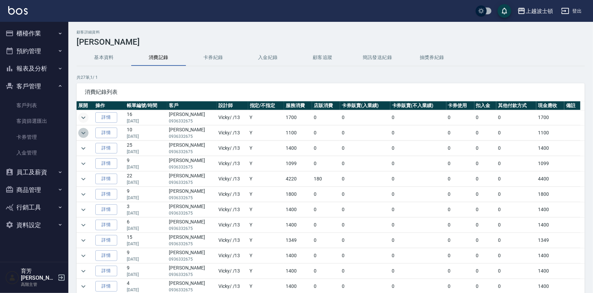
click at [83, 136] on icon "expand row" at bounding box center [83, 133] width 8 height 8
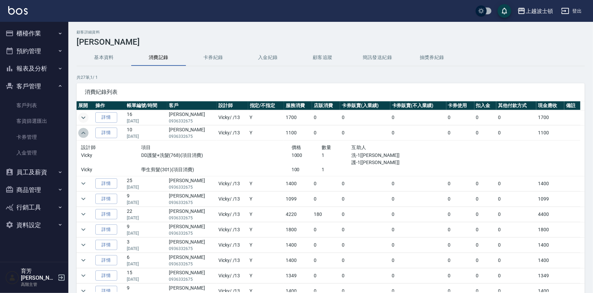
click at [82, 129] on icon "expand row" at bounding box center [83, 133] width 8 height 8
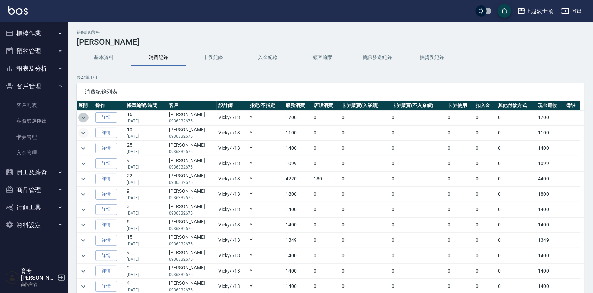
click at [82, 116] on icon "expand row" at bounding box center [83, 118] width 8 height 8
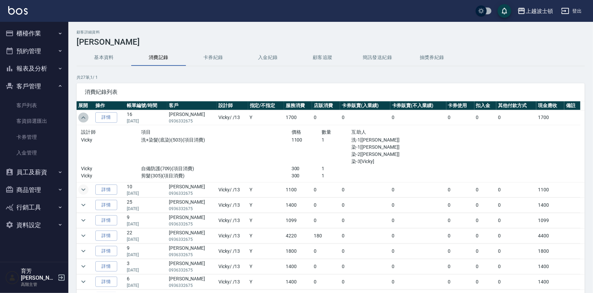
click at [82, 116] on icon "expand row" at bounding box center [83, 118] width 8 height 8
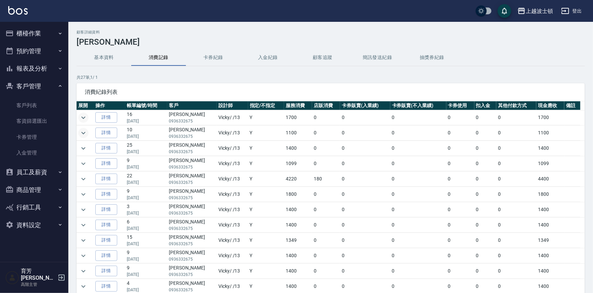
click at [82, 133] on icon "expand row" at bounding box center [83, 133] width 4 height 2
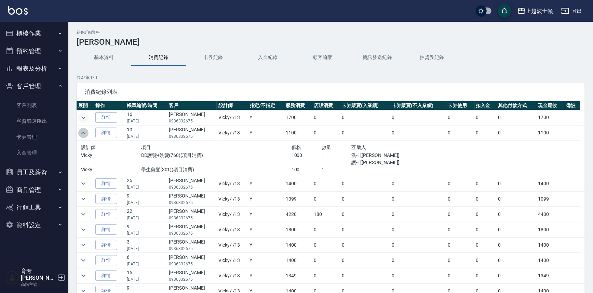
click at [82, 133] on icon "expand row" at bounding box center [83, 133] width 4 height 2
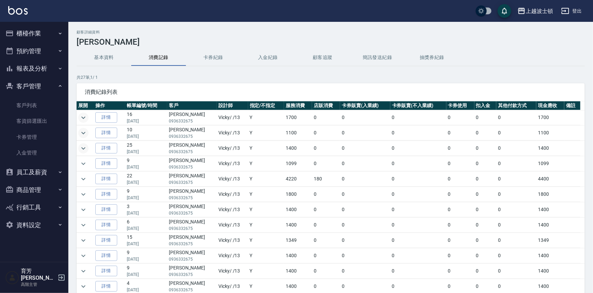
click at [82, 148] on icon "expand row" at bounding box center [83, 148] width 4 height 2
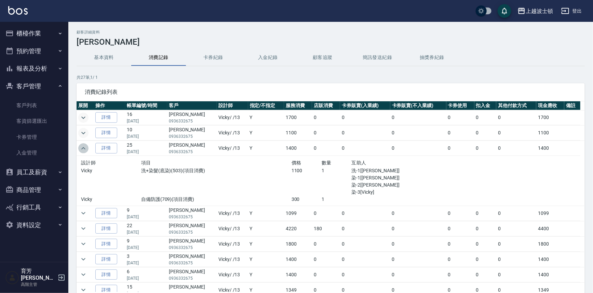
click at [82, 148] on icon "expand row" at bounding box center [83, 149] width 8 height 8
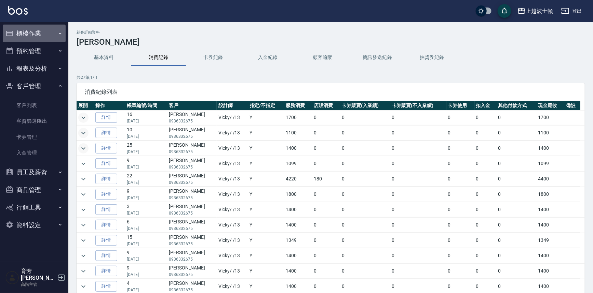
click at [30, 37] on button "櫃檯作業" at bounding box center [34, 34] width 63 height 18
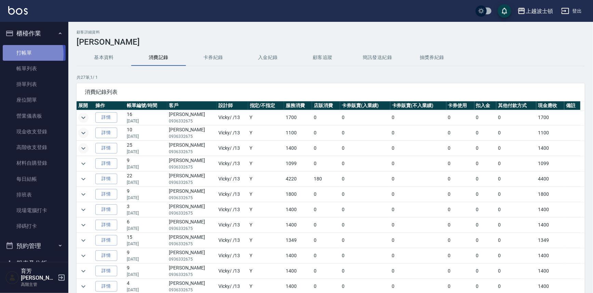
click at [20, 54] on link "打帳單" at bounding box center [34, 53] width 63 height 16
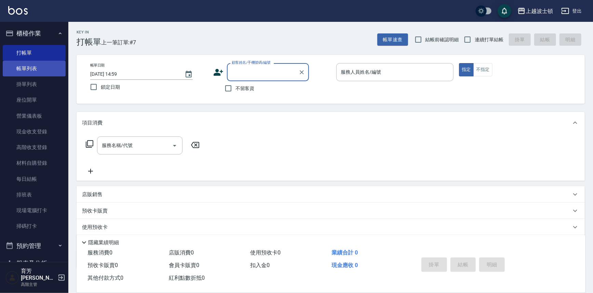
click at [32, 63] on link "帳單列表" at bounding box center [34, 69] width 63 height 16
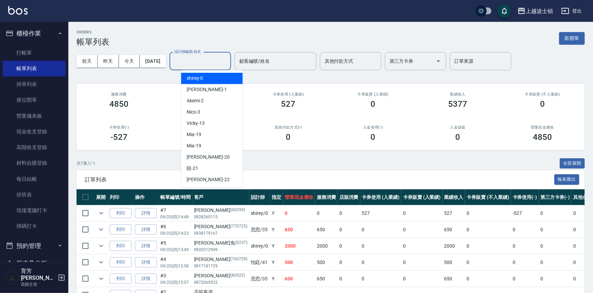
click at [204, 63] on input "設計師編號/姓名" at bounding box center [200, 61] width 55 height 12
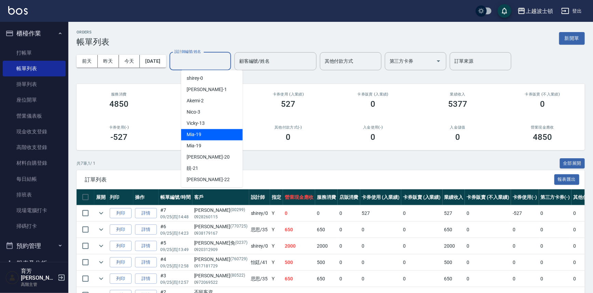
click at [211, 123] on div "Vicky -13" at bounding box center [211, 123] width 61 height 11
type input "Vicky-13"
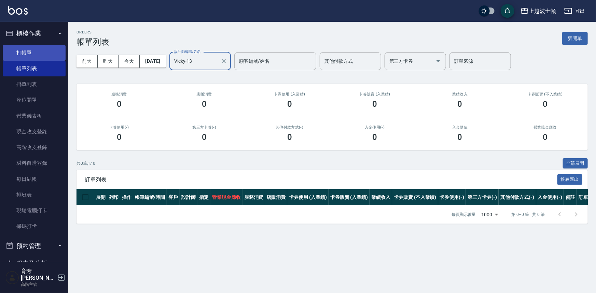
click at [17, 54] on link "打帳單" at bounding box center [34, 53] width 63 height 16
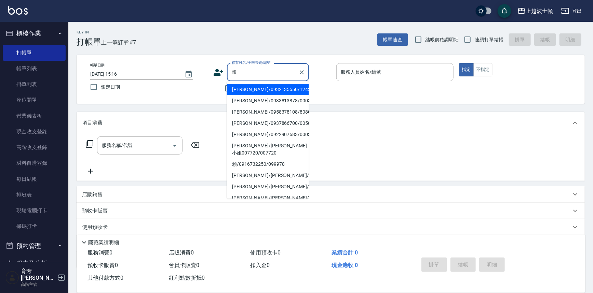
click at [247, 111] on li "[PERSON_NAME]/0958378108/808080" at bounding box center [268, 112] width 82 height 11
type input "[PERSON_NAME]/0958378108/808080"
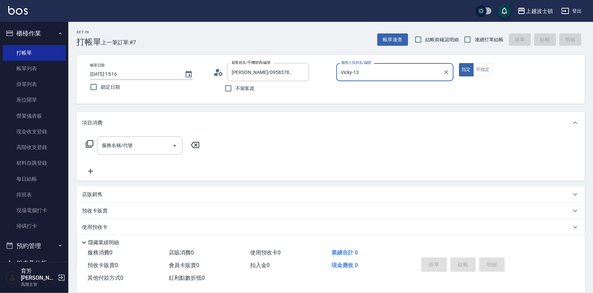
type input "Vicky-13"
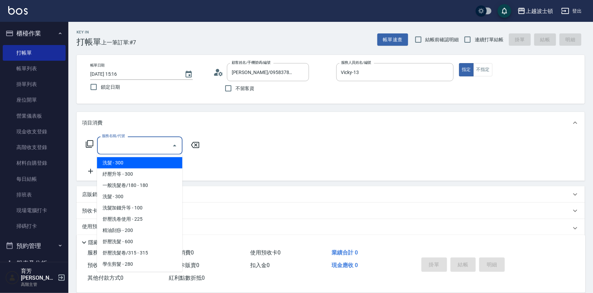
click at [146, 147] on input "服務名稱/代號" at bounding box center [134, 146] width 69 height 12
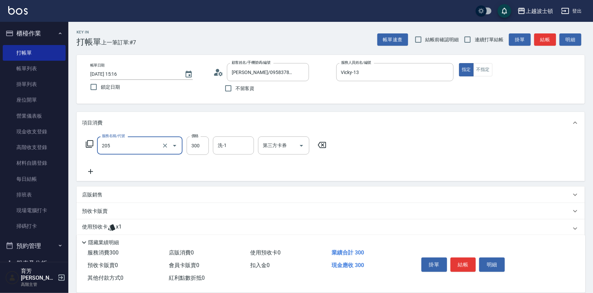
type input "洗髮(205)"
click at [92, 169] on icon at bounding box center [90, 172] width 17 height 8
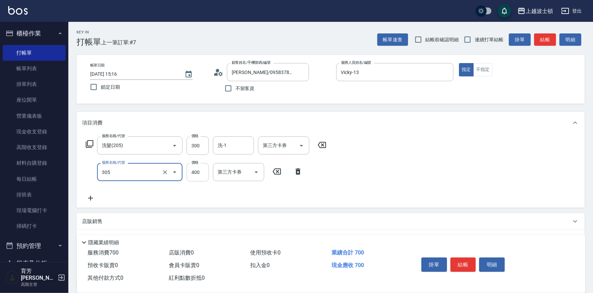
type input "剪髮(305)"
click at [191, 173] on input "400" at bounding box center [198, 172] width 22 height 18
type input "350"
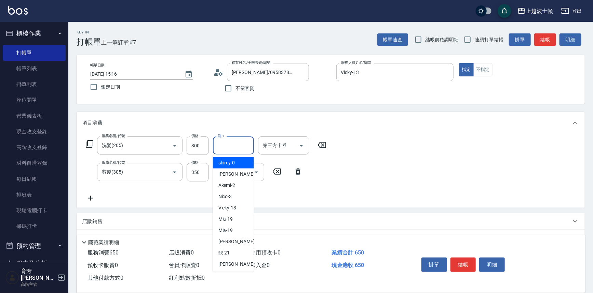
click at [225, 150] on input "洗-1" at bounding box center [233, 146] width 35 height 12
type input "[PERSON_NAME]-25"
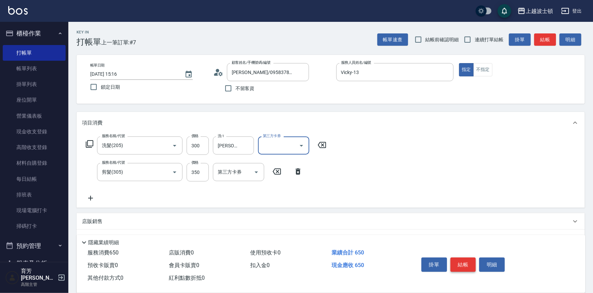
click at [460, 265] on button "結帳" at bounding box center [463, 265] width 26 height 14
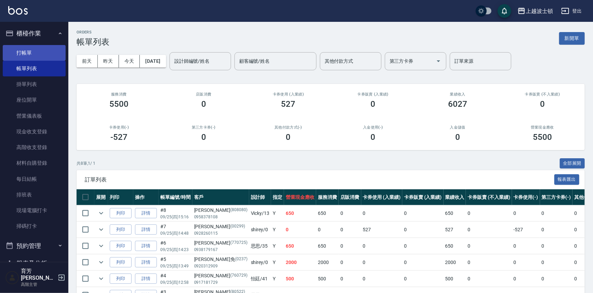
click at [20, 51] on link "打帳單" at bounding box center [34, 53] width 63 height 16
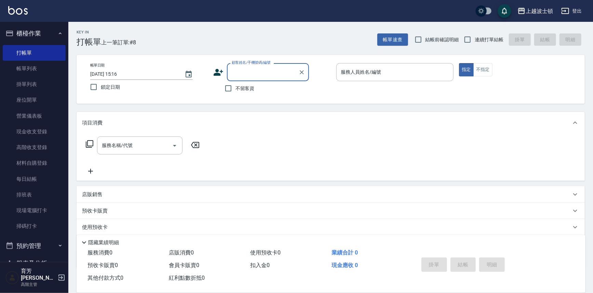
click at [241, 89] on span "不留客資" at bounding box center [244, 88] width 19 height 7
click at [235, 89] on input "不留客資" at bounding box center [228, 88] width 14 height 14
checkbox input "true"
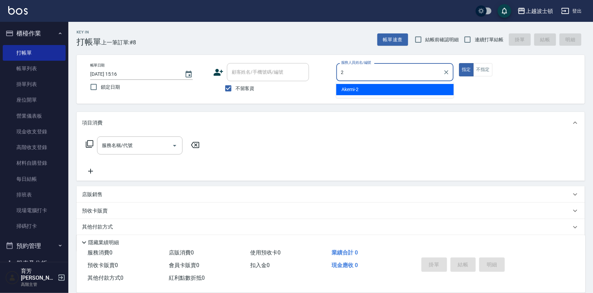
drag, startPoint x: 353, startPoint y: 80, endPoint x: 313, endPoint y: 83, distance: 40.0
click at [314, 83] on div "帳單日期 [DATE] 15:16 鎖定日期 顧客姓名/手機號碼/編號 顧客姓名/手機號碼/編號 不留客資 服務人員姓名/編號 2 服務人員姓名/編號 指定 …" at bounding box center [331, 79] width 492 height 32
type input "Vicky-13"
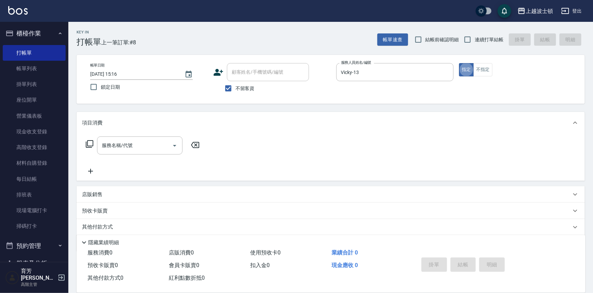
type button "true"
click at [133, 138] on div "服務名稱/代號" at bounding box center [139, 146] width 85 height 18
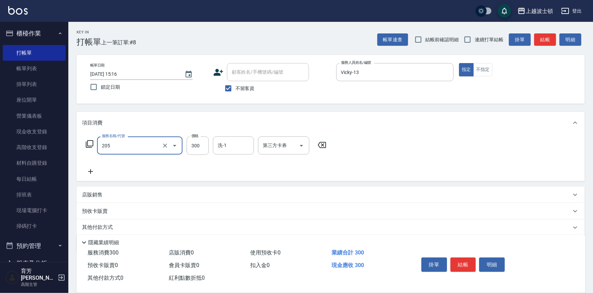
type input "洗髮(205)"
click at [88, 172] on icon at bounding box center [90, 172] width 17 height 8
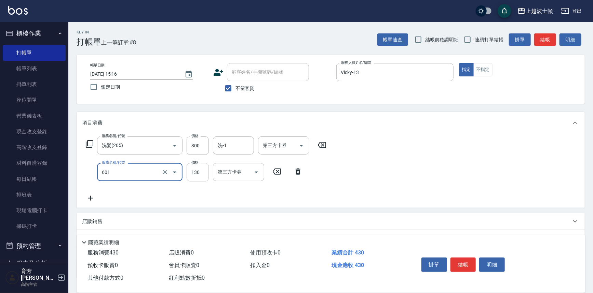
type input "單梳(601)"
click at [208, 177] on input "130" at bounding box center [198, 172] width 22 height 18
click at [232, 139] on div "洗-1" at bounding box center [233, 146] width 41 height 18
type input "100"
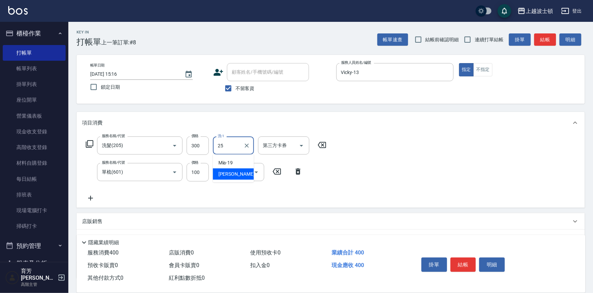
type input "[PERSON_NAME]-25"
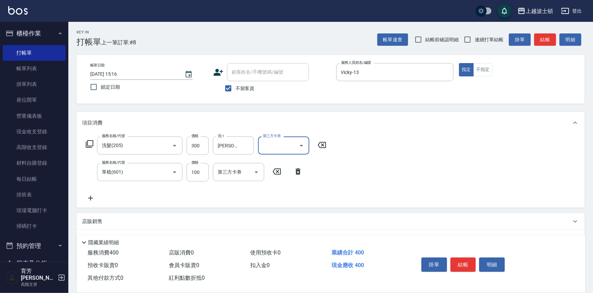
click at [81, 198] on div "服務名稱/代號 洗髮(205) 服務名稱/代號 價格 300 價格 洗-1 [PERSON_NAME]-25 洗-1 第三方卡券 第三方卡券 服務名稱/代號 …" at bounding box center [331, 171] width 508 height 74
click at [87, 201] on icon at bounding box center [90, 198] width 17 height 8
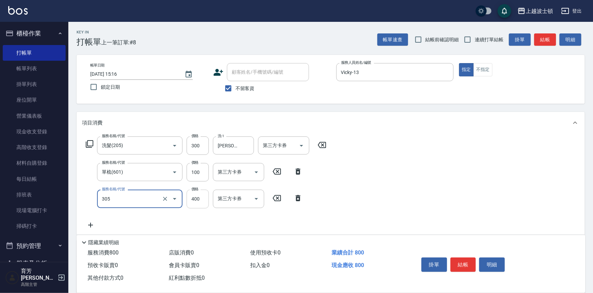
type input "剪髮(305)"
click at [201, 207] on input "400" at bounding box center [198, 199] width 22 height 18
type input "350"
click at [452, 263] on button "結帳" at bounding box center [463, 265] width 26 height 14
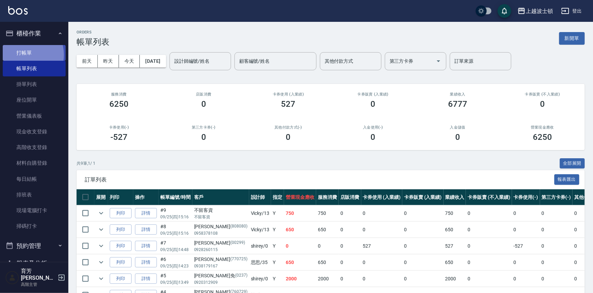
click at [25, 55] on link "打帳單" at bounding box center [34, 53] width 63 height 16
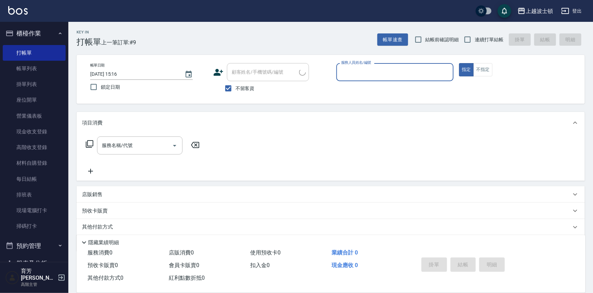
click at [256, 86] on div "不留客資" at bounding box center [261, 88] width 96 height 14
click at [249, 86] on span "不留客資" at bounding box center [244, 88] width 19 height 7
click at [235, 86] on input "不留客資" at bounding box center [228, 88] width 14 height 14
checkbox input "false"
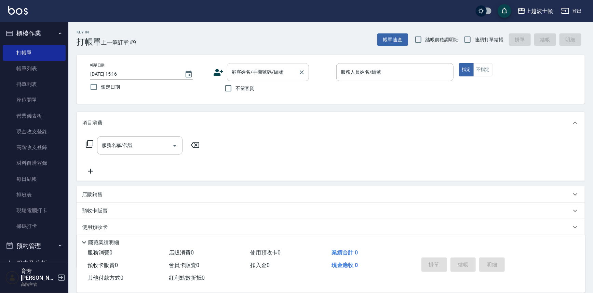
click at [253, 80] on div "顧客姓名/手機號碼/編號" at bounding box center [268, 72] width 82 height 18
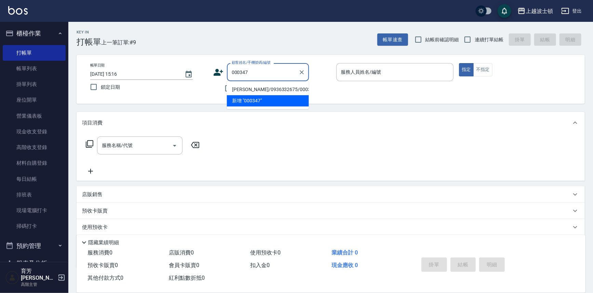
click at [246, 89] on li "[PERSON_NAME]/0936332675/000347" at bounding box center [268, 89] width 82 height 11
type input "[PERSON_NAME]/0936332675/000347"
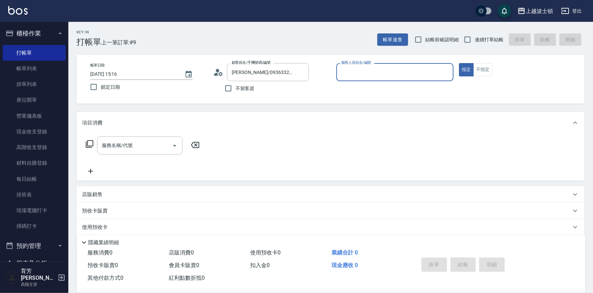
type input "Vicky-13"
click at [164, 144] on input "服務名稱/代號" at bounding box center [134, 146] width 69 height 12
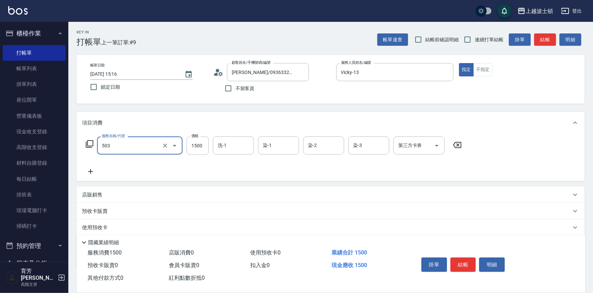
type input "洗+染髮(底染)(503)"
click at [91, 173] on icon at bounding box center [90, 171] width 5 height 5
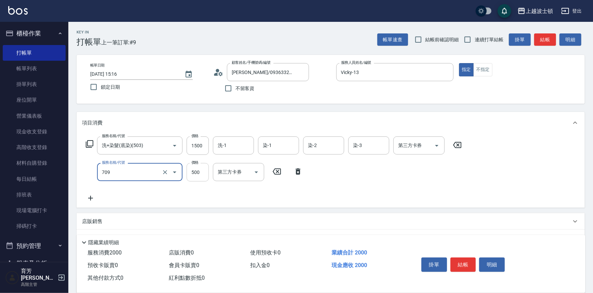
type input "自備防護(709)"
click at [198, 171] on input "500" at bounding box center [198, 172] width 22 height 18
type input "300"
click at [197, 151] on input "1500" at bounding box center [198, 146] width 22 height 18
type input "1100"
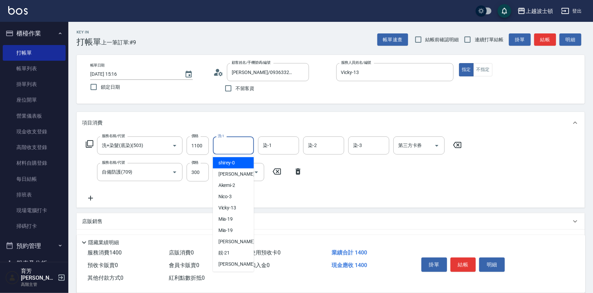
click at [235, 145] on input "洗-1" at bounding box center [233, 146] width 35 height 12
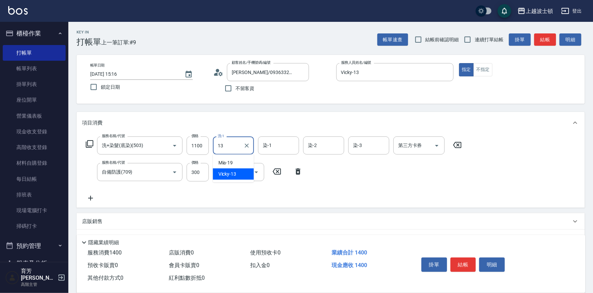
type input "Vicky-13"
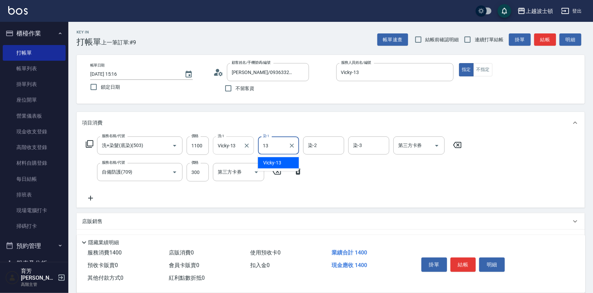
type input "Vicky-13"
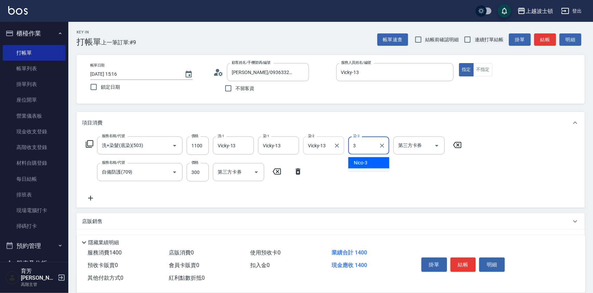
drag, startPoint x: 361, startPoint y: 148, endPoint x: 342, endPoint y: 150, distance: 18.6
click at [342, 150] on div "服務名稱/代號 洗+染髮(底染)(503) 服務名稱/代號 價格 1100 價格 洗-1 Vicky-13 洗-1 染-1 Vicky-13 染-1 染-2 …" at bounding box center [274, 146] width 384 height 18
type input "Vicky-13"
click at [460, 261] on button "結帳" at bounding box center [463, 265] width 26 height 14
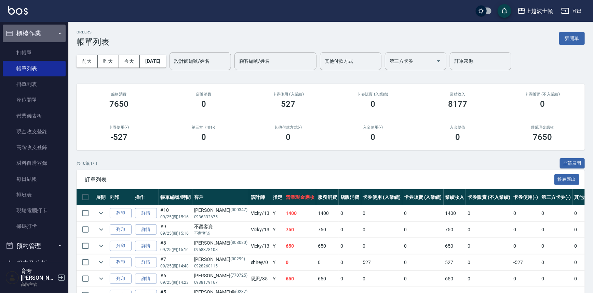
click at [43, 30] on button "櫃檯作業" at bounding box center [34, 34] width 63 height 18
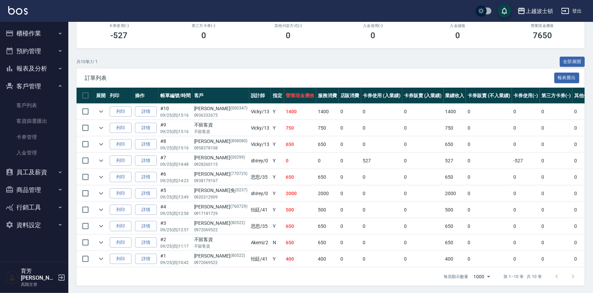
scroll to position [102, 0]
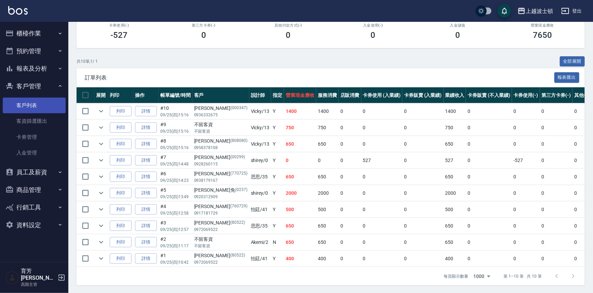
click at [14, 108] on link "客戶列表" at bounding box center [34, 106] width 63 height 16
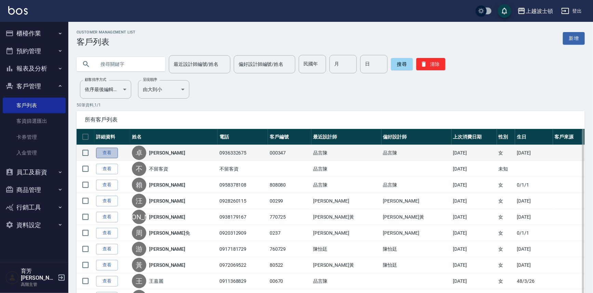
click at [113, 155] on link "查看" at bounding box center [107, 153] width 22 height 11
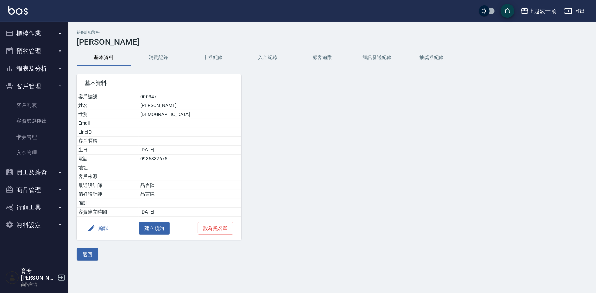
click at [161, 56] on button "消費記錄" at bounding box center [158, 58] width 55 height 16
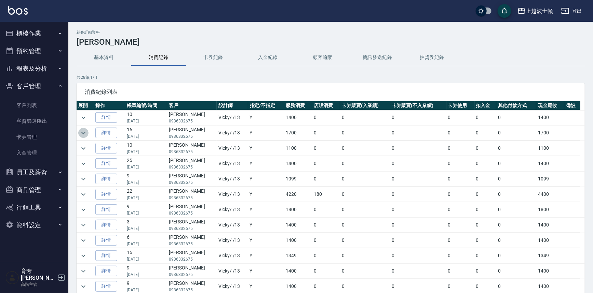
click at [85, 134] on icon "expand row" at bounding box center [83, 133] width 8 height 8
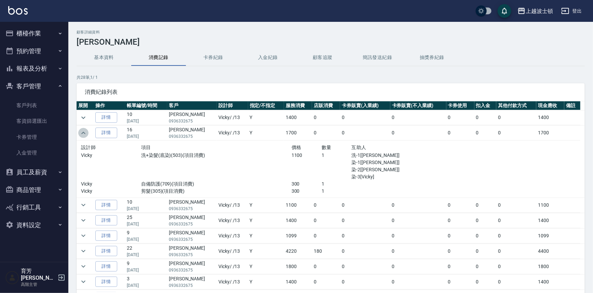
click at [85, 134] on icon "expand row" at bounding box center [83, 133] width 8 height 8
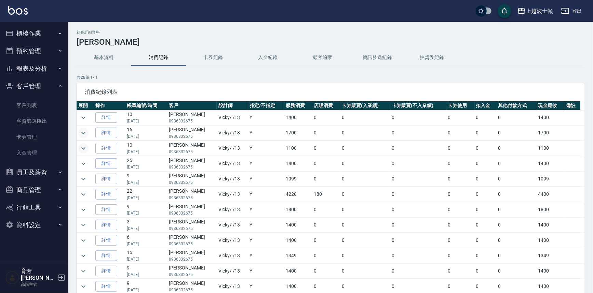
click at [86, 147] on icon "expand row" at bounding box center [83, 149] width 8 height 8
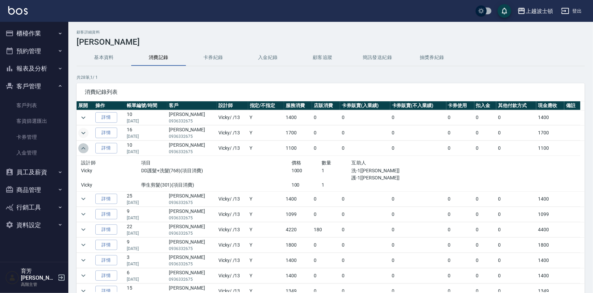
click at [86, 147] on icon "expand row" at bounding box center [83, 149] width 8 height 8
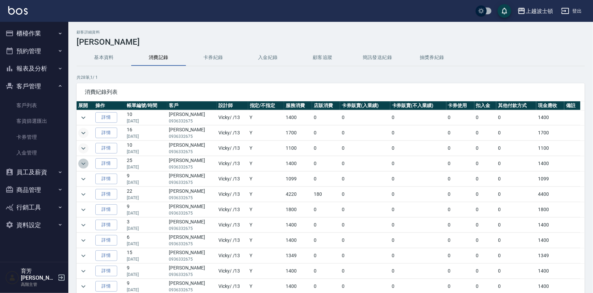
click at [82, 164] on icon "expand row" at bounding box center [83, 164] width 8 height 8
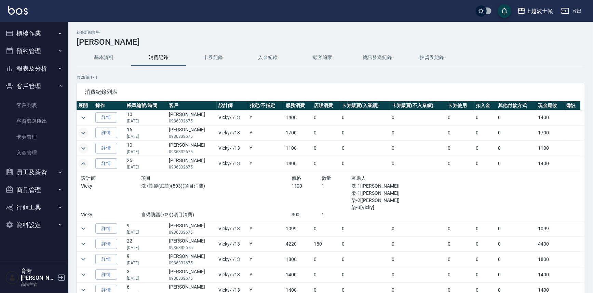
click at [82, 147] on icon "expand row" at bounding box center [83, 149] width 8 height 8
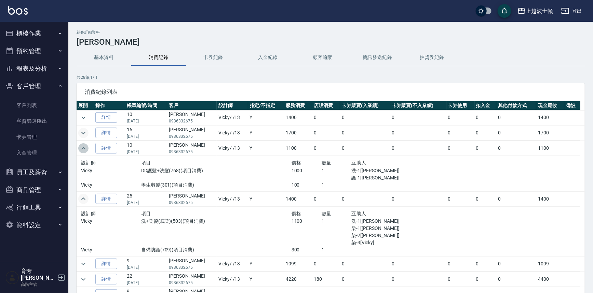
click at [82, 147] on icon "expand row" at bounding box center [83, 149] width 8 height 8
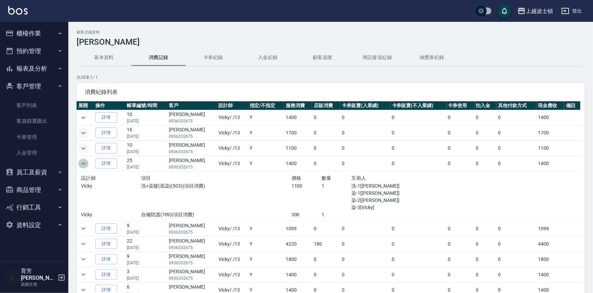
click at [86, 163] on icon "expand row" at bounding box center [83, 164] width 8 height 8
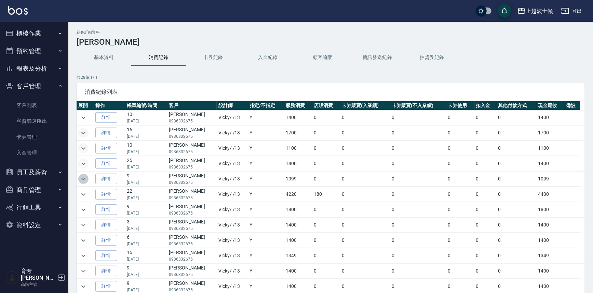
click at [84, 177] on icon "expand row" at bounding box center [83, 179] width 8 height 8
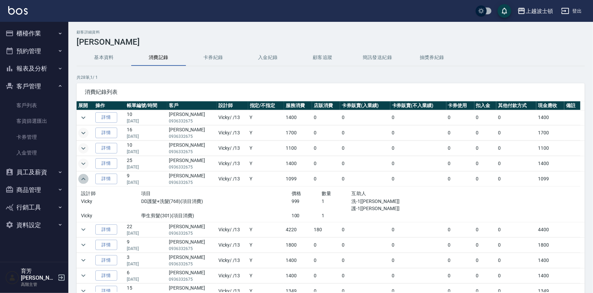
click at [84, 177] on icon "expand row" at bounding box center [83, 179] width 8 height 8
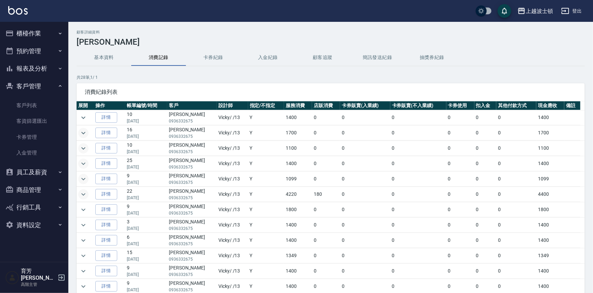
click at [80, 195] on icon "expand row" at bounding box center [83, 195] width 8 height 8
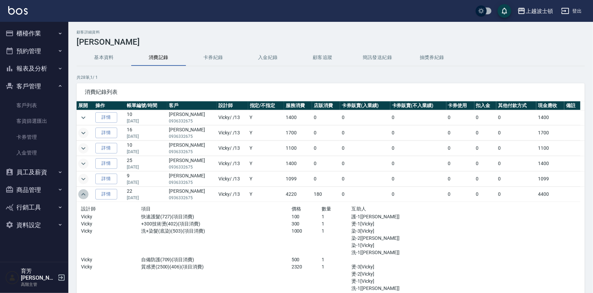
click at [80, 195] on icon "expand row" at bounding box center [83, 195] width 8 height 8
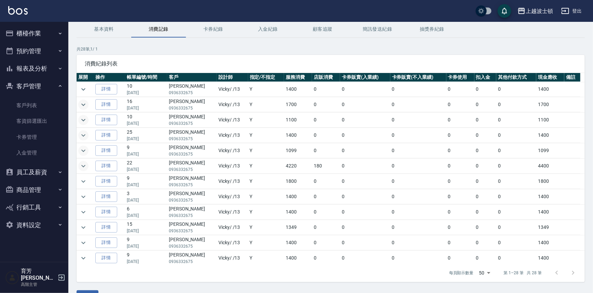
scroll to position [46, 0]
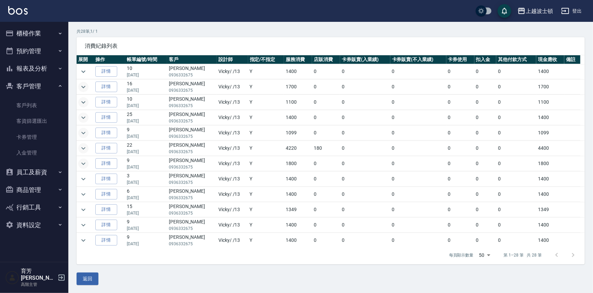
click at [86, 160] on icon "expand row" at bounding box center [83, 164] width 8 height 8
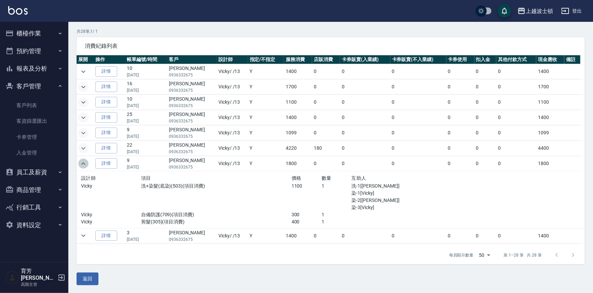
click at [86, 160] on icon "expand row" at bounding box center [83, 164] width 8 height 8
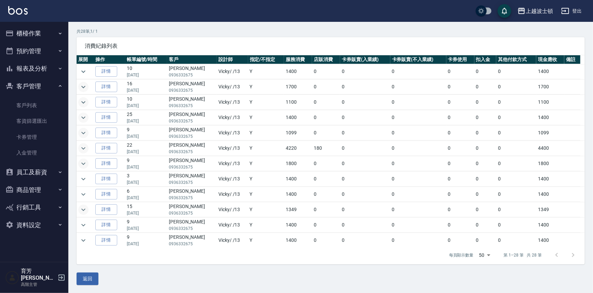
click at [85, 209] on icon "expand row" at bounding box center [83, 210] width 4 height 2
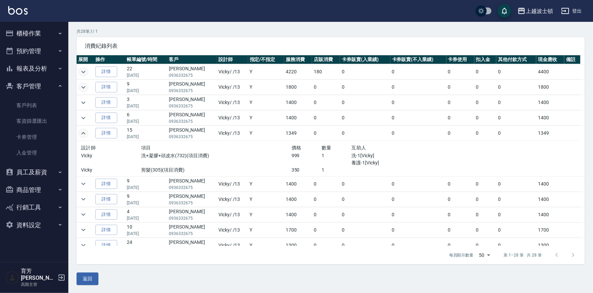
scroll to position [0, 0]
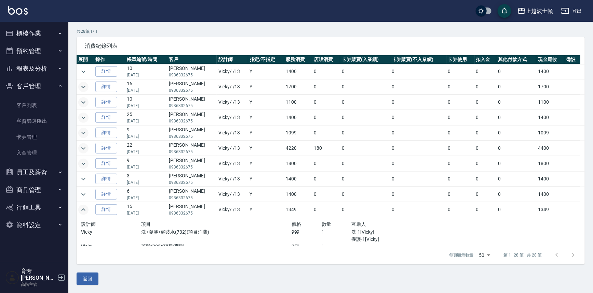
click at [36, 86] on button "客戶管理" at bounding box center [34, 87] width 63 height 18
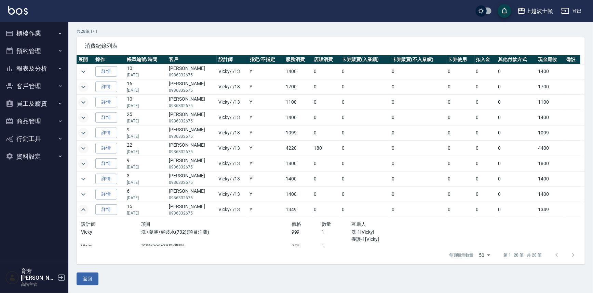
click at [28, 31] on button "櫃檯作業" at bounding box center [34, 34] width 63 height 18
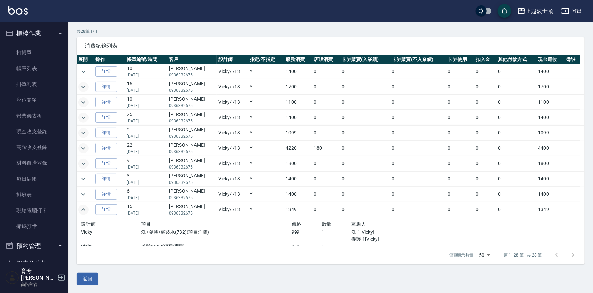
click at [34, 35] on button "櫃檯作業" at bounding box center [34, 34] width 63 height 18
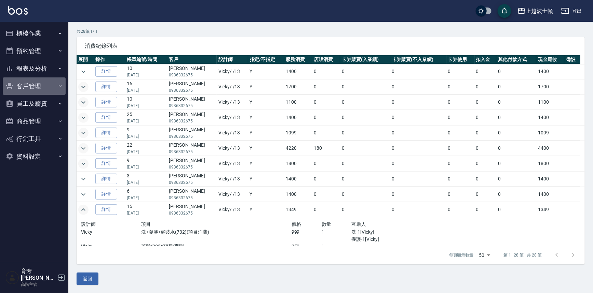
click at [31, 90] on button "客戶管理" at bounding box center [34, 87] width 63 height 18
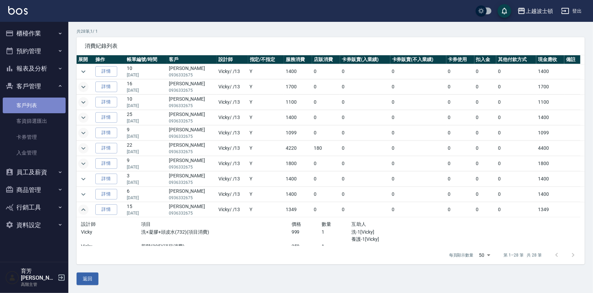
click at [24, 109] on link "客戶列表" at bounding box center [34, 106] width 63 height 16
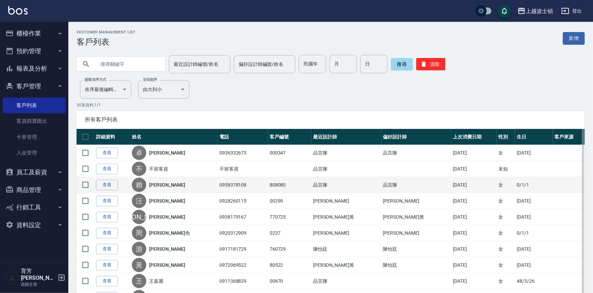
click at [98, 179] on td "查看" at bounding box center [112, 185] width 36 height 16
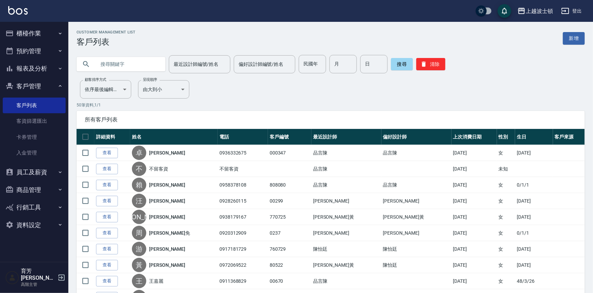
drag, startPoint x: 98, startPoint y: 182, endPoint x: 98, endPoint y: 177, distance: 5.8
click at [98, 183] on link "查看" at bounding box center [107, 185] width 22 height 11
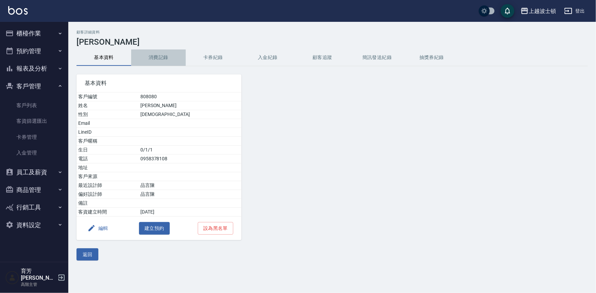
click at [159, 56] on button "消費記錄" at bounding box center [158, 58] width 55 height 16
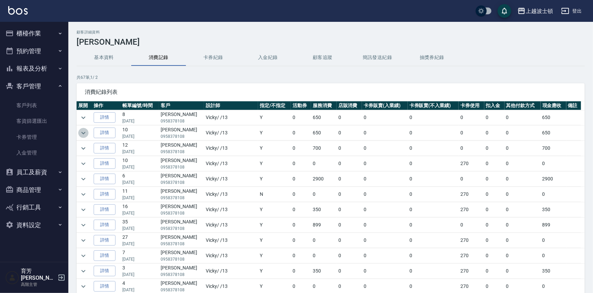
click at [84, 137] on icon "expand row" at bounding box center [83, 133] width 8 height 8
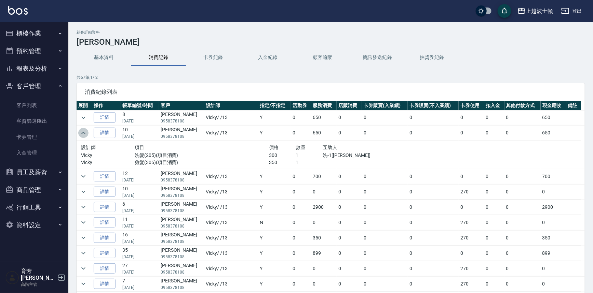
click at [84, 137] on icon "expand row" at bounding box center [83, 133] width 8 height 8
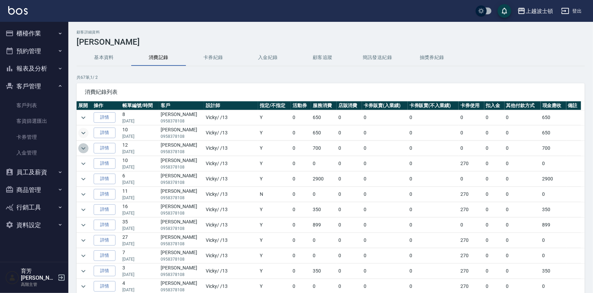
click at [84, 148] on icon "expand row" at bounding box center [83, 148] width 4 height 2
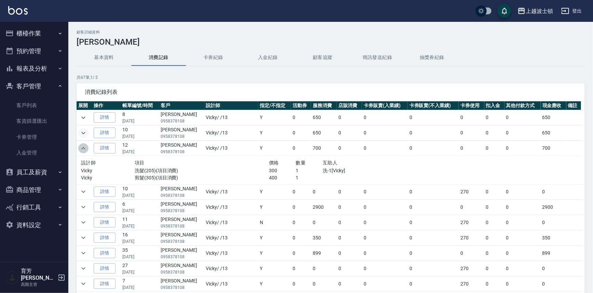
click at [84, 148] on icon "expand row" at bounding box center [83, 148] width 4 height 2
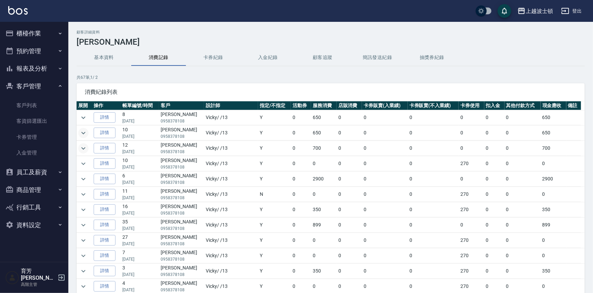
click at [83, 146] on icon "expand row" at bounding box center [83, 149] width 8 height 8
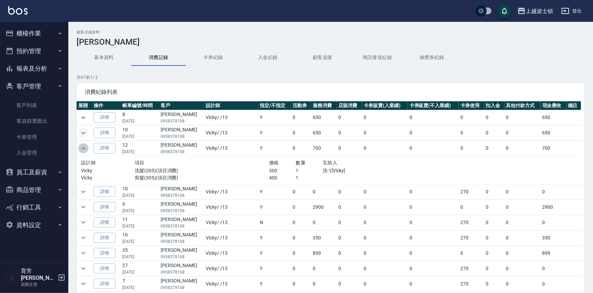
click at [83, 146] on icon "expand row" at bounding box center [83, 149] width 8 height 8
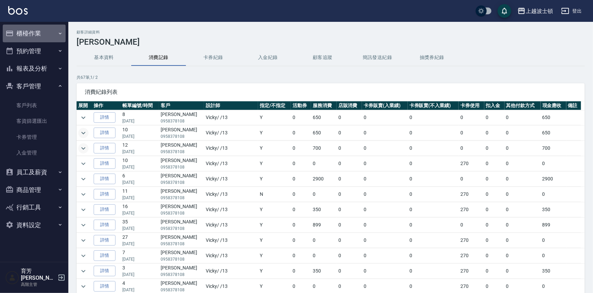
click at [34, 38] on button "櫃檯作業" at bounding box center [34, 34] width 63 height 18
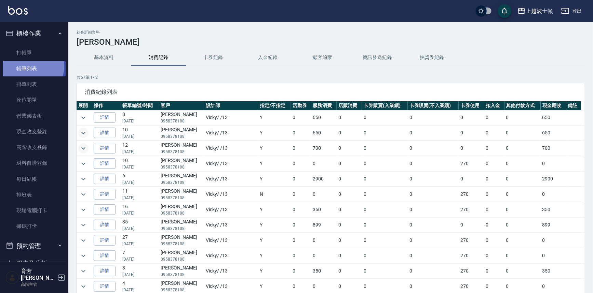
click at [31, 66] on link "帳單列表" at bounding box center [34, 69] width 63 height 16
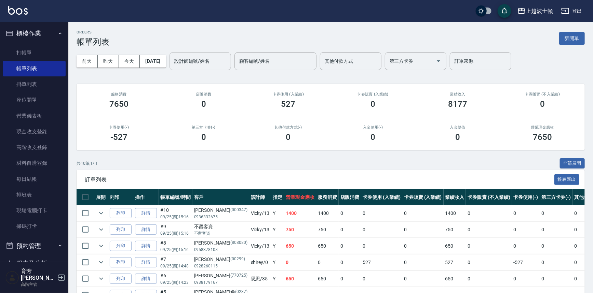
click at [199, 63] on input "設計師編號/姓名" at bounding box center [200, 61] width 55 height 12
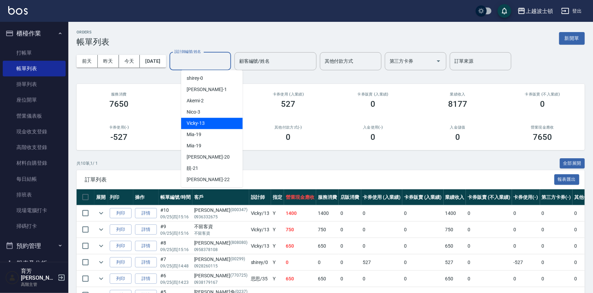
click at [204, 120] on span "Vicky -13" at bounding box center [196, 123] width 18 height 7
type input "Vicky-13"
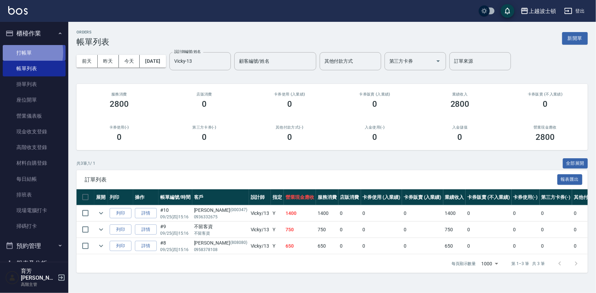
click at [15, 52] on link "打帳單" at bounding box center [34, 53] width 63 height 16
